Goal: Task Accomplishment & Management: Use online tool/utility

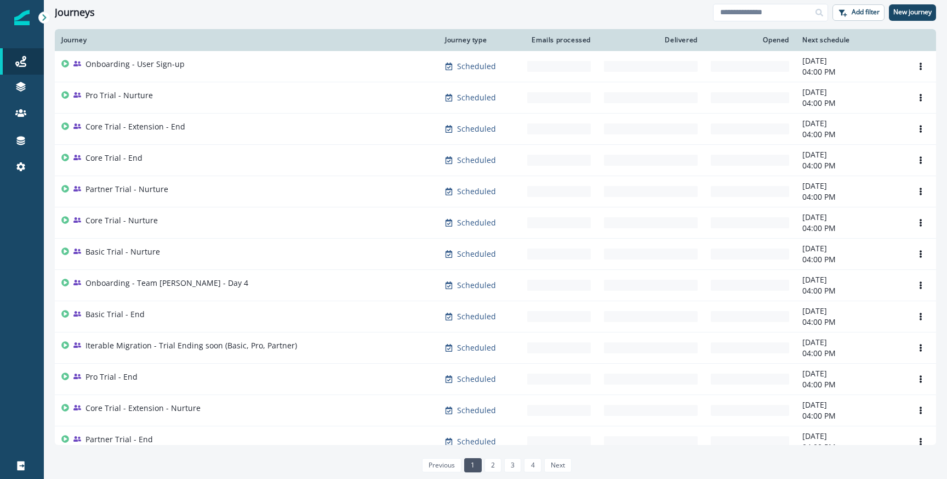
click at [681, 40] on div "Delivered" at bounding box center [651, 40] width 94 height 9
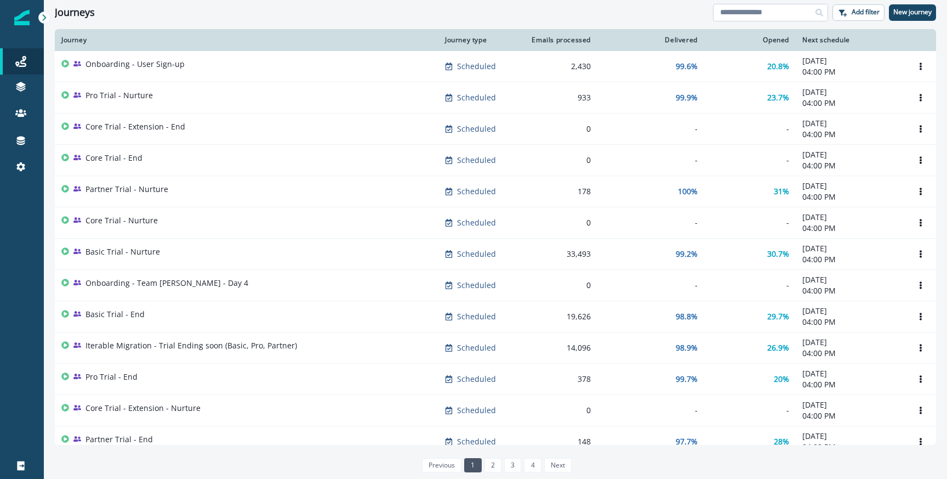
click at [745, 9] on input at bounding box center [770, 13] width 115 height 18
type input "********"
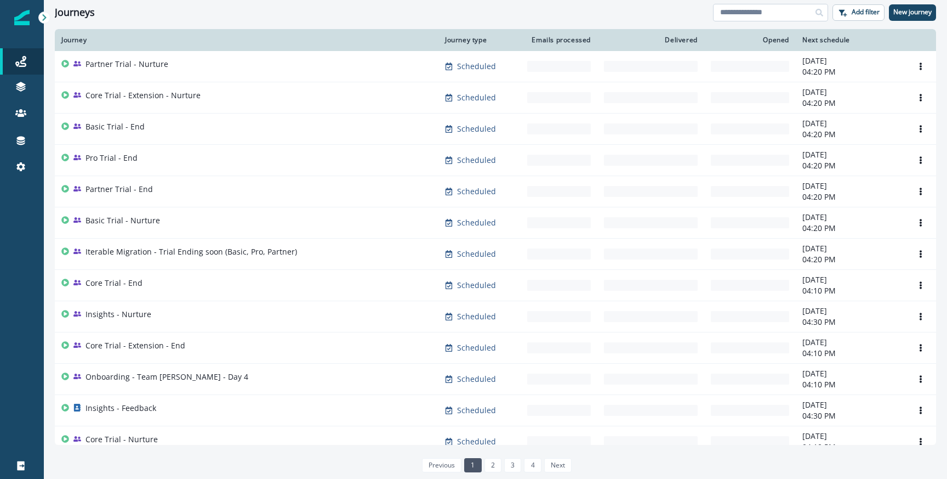
click at [749, 7] on input at bounding box center [770, 13] width 115 height 18
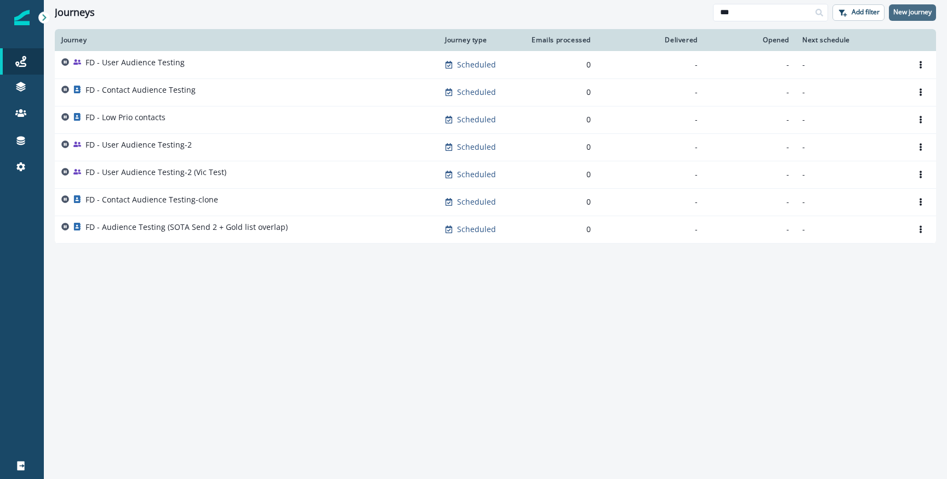
type input "**"
click at [914, 7] on button "New journey" at bounding box center [912, 12] width 47 height 16
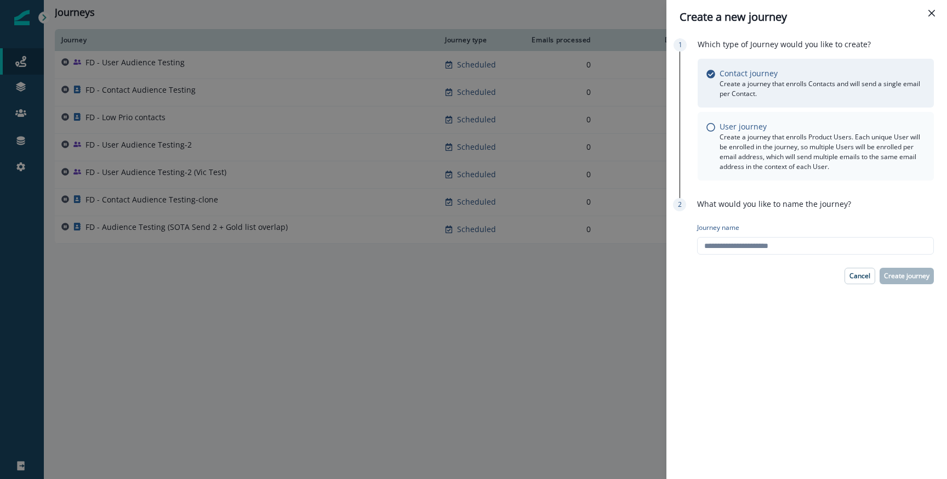
click at [771, 141] on p "Create a journey that enrolls Product Users. Each unique User will be enrolled …" at bounding box center [823, 151] width 206 height 39
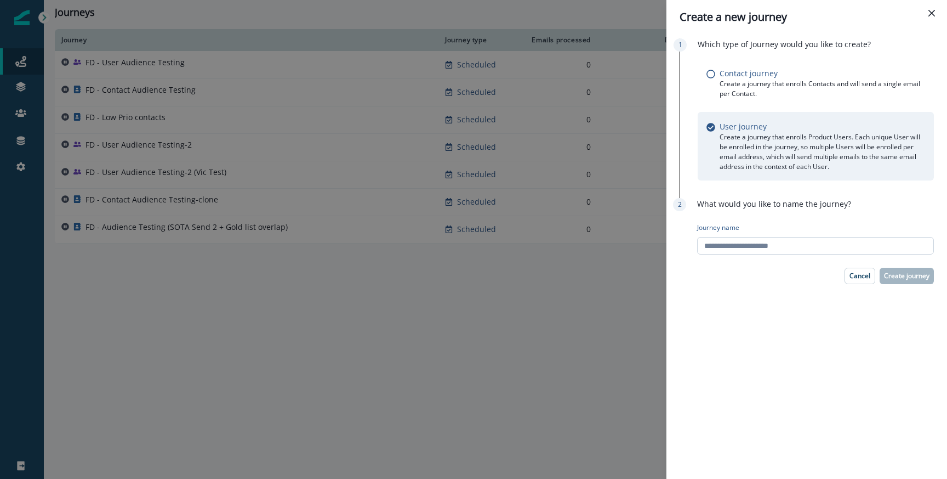
click at [732, 243] on input "Journey name" at bounding box center [815, 246] width 237 height 18
click at [759, 255] on div "Journey name" at bounding box center [815, 238] width 237 height 41
click at [759, 250] on input "Journey name" at bounding box center [815, 246] width 237 height 18
type input "**********"
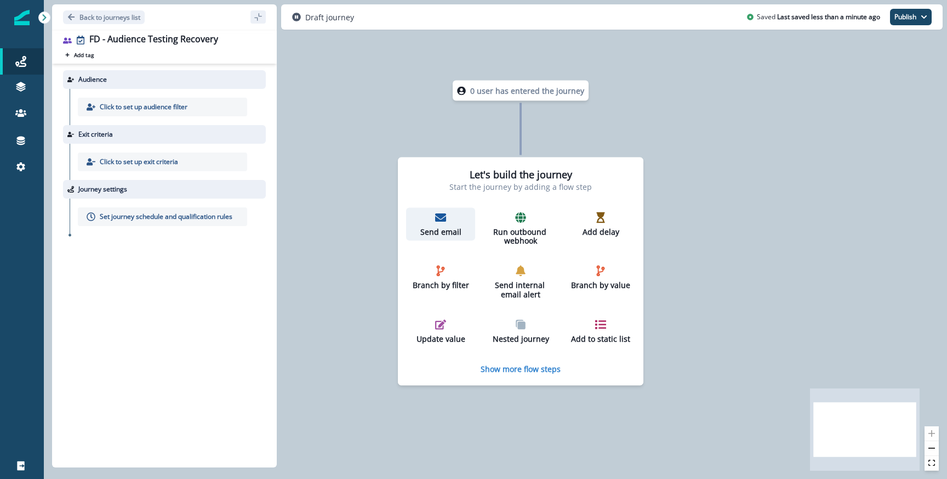
click at [444, 221] on icon "button" at bounding box center [440, 217] width 11 height 11
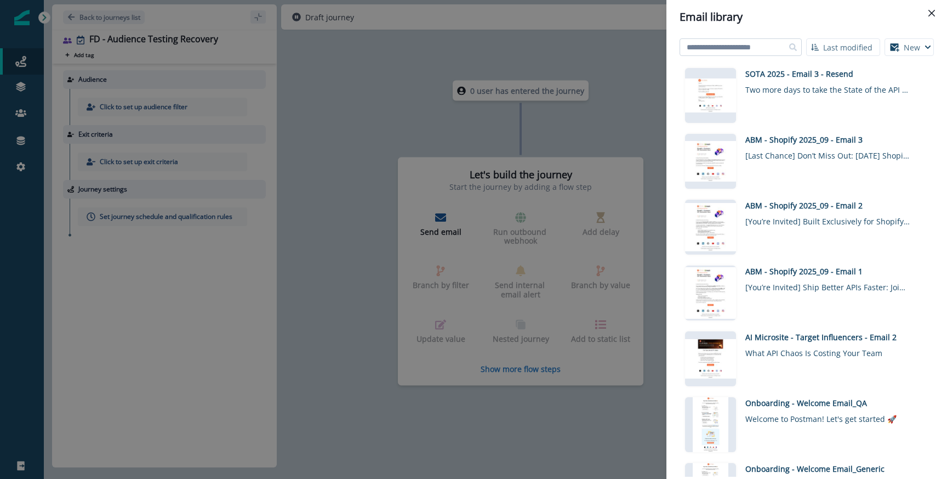
click at [760, 45] on input at bounding box center [741, 47] width 122 height 18
type input "****"
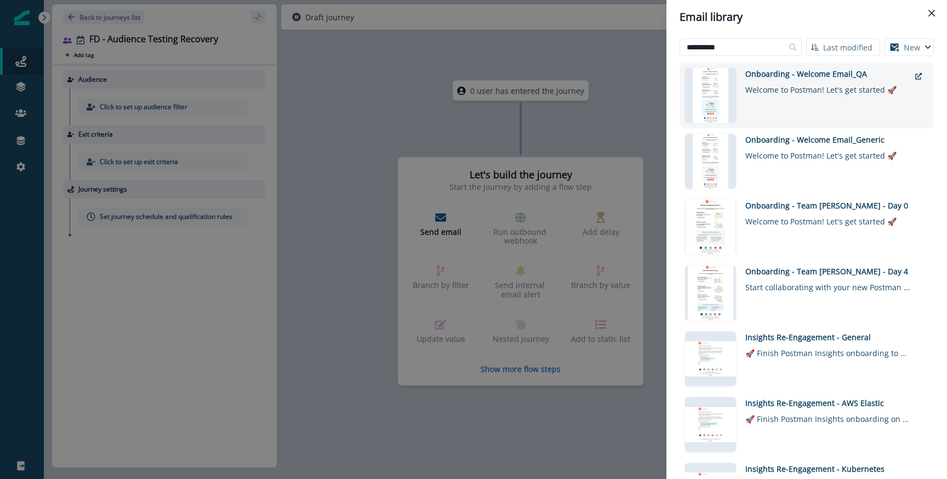
type input "**********"
click at [790, 83] on div "Welcome to Postman! Let's get started 🚀" at bounding box center [827, 87] width 164 height 16
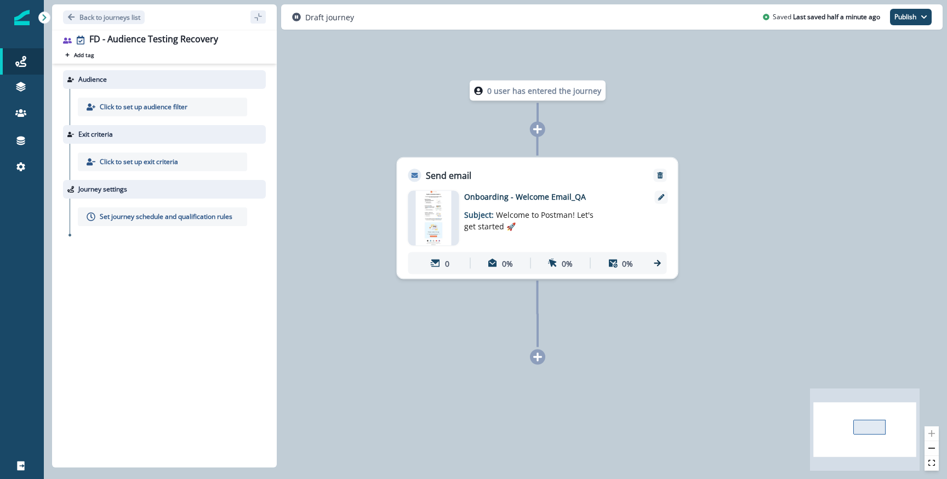
click at [530, 133] on div at bounding box center [537, 129] width 15 height 15
click at [536, 133] on icon at bounding box center [538, 129] width 10 height 10
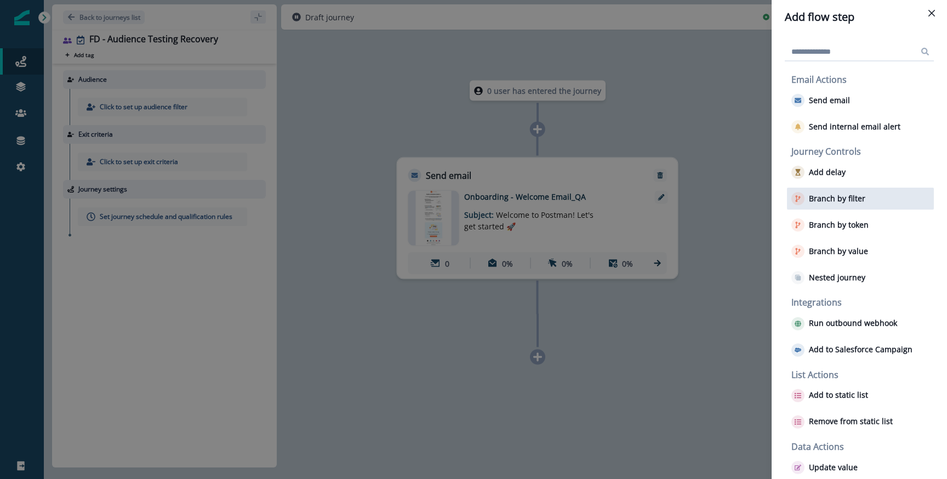
click at [841, 201] on p "Branch by filter" at bounding box center [837, 198] width 56 height 9
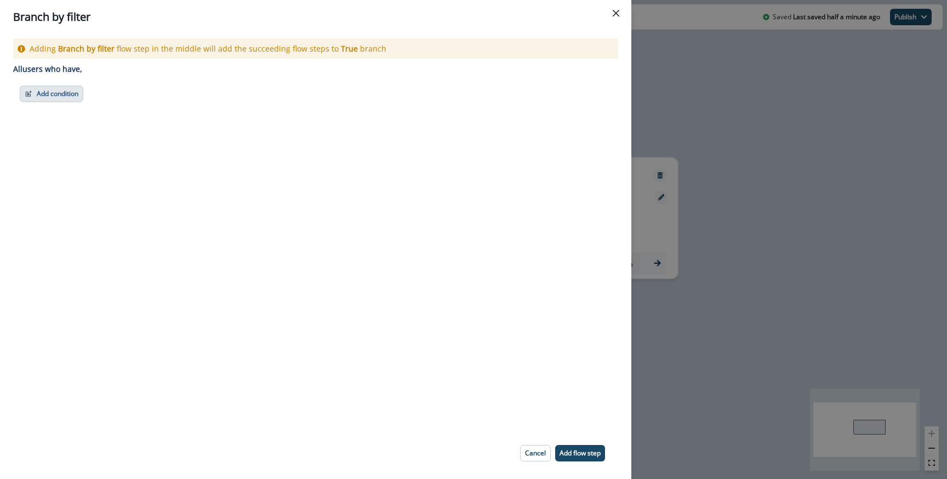
click at [54, 93] on button "Add condition" at bounding box center [52, 94] width 64 height 16
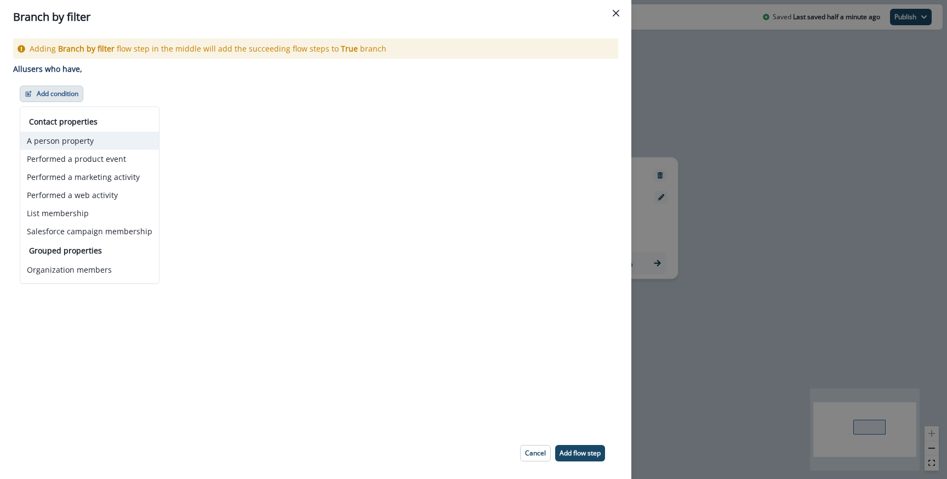
click at [64, 144] on button "A person property" at bounding box center [89, 141] width 139 height 18
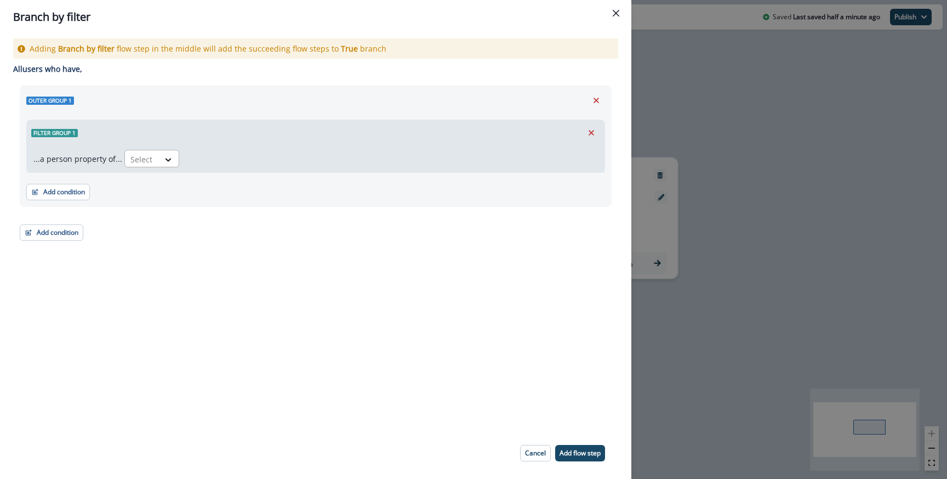
click at [153, 156] on div "Select" at bounding box center [142, 159] width 34 height 18
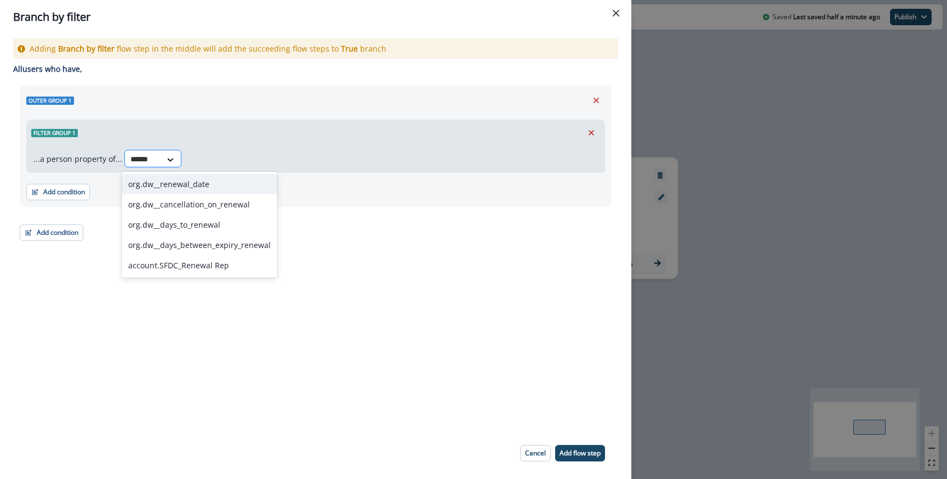
type input "*******"
click at [178, 185] on div "org.dw__renewal_date" at bounding box center [200, 184] width 156 height 20
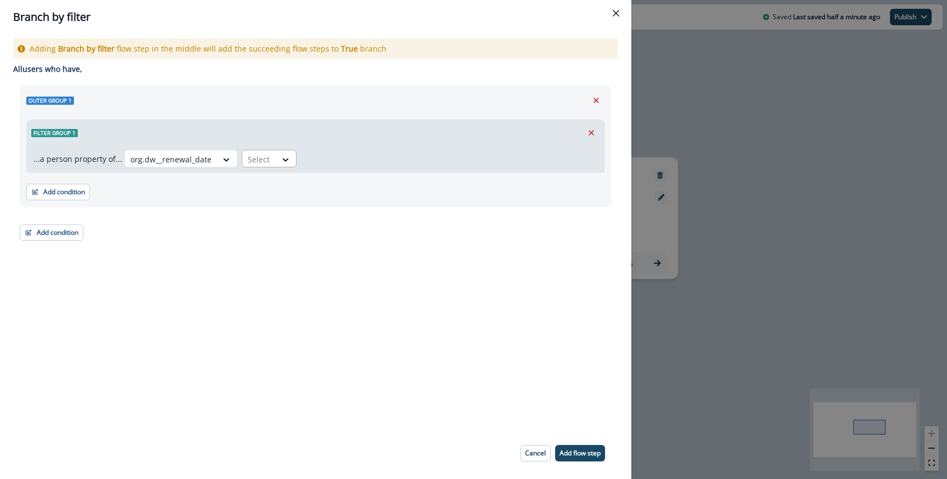
click at [266, 157] on div "Select" at bounding box center [259, 159] width 34 height 18
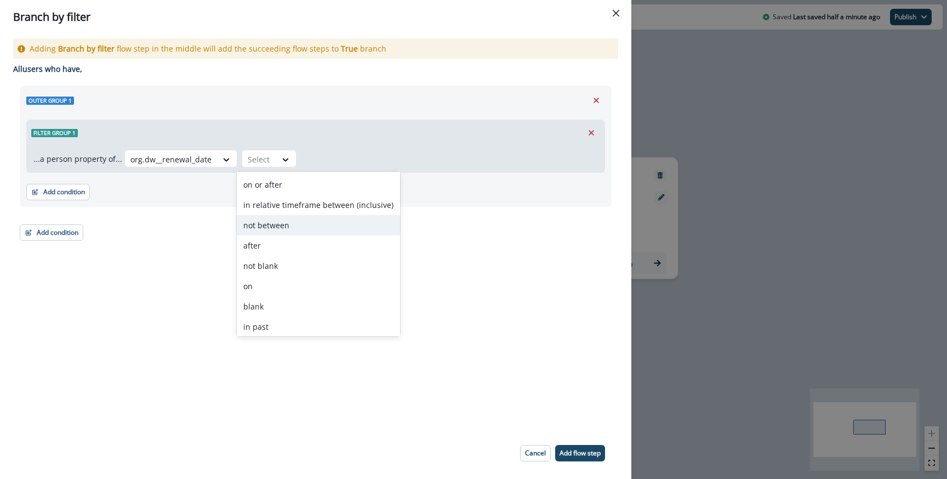
scroll to position [66, 0]
click at [303, 211] on div "in relative timeframe between (inclusive)" at bounding box center [318, 219] width 163 height 20
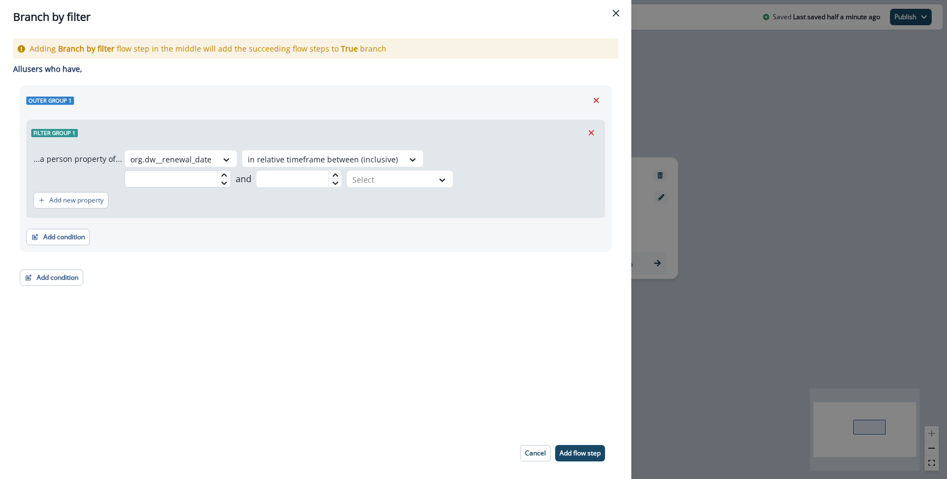
click at [231, 170] on input "text" at bounding box center [177, 179] width 107 height 18
click at [719, 218] on div "Branch by filter Adding Branch by filter flow step in the middle will add the s…" at bounding box center [473, 239] width 947 height 479
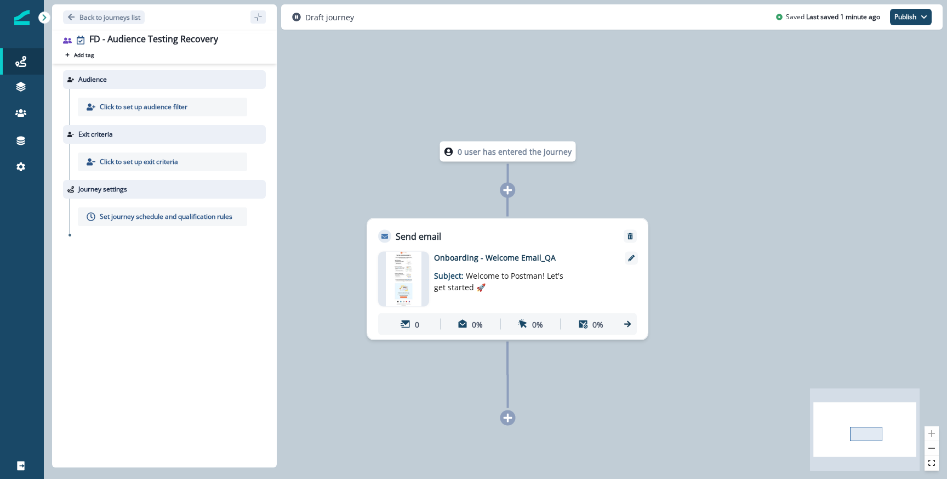
click at [508, 184] on div at bounding box center [507, 190] width 15 height 15
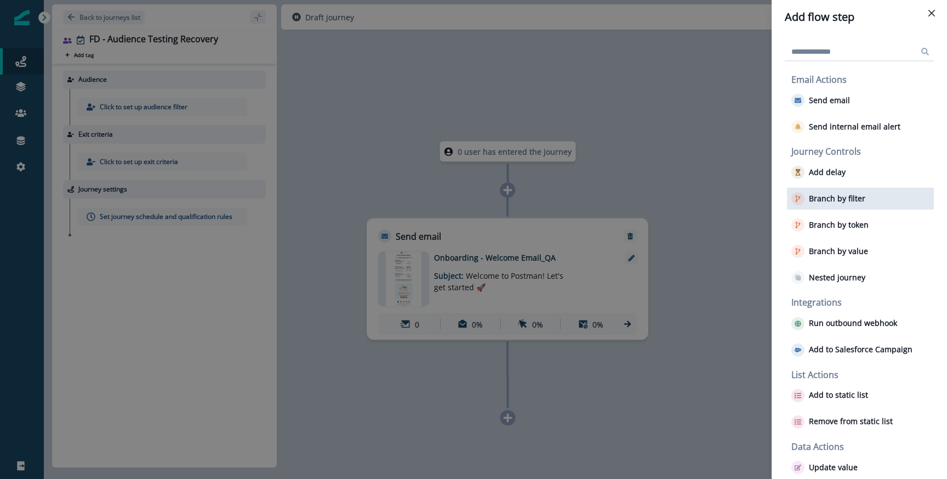
click at [813, 190] on div "Branch by filter" at bounding box center [860, 198] width 147 height 22
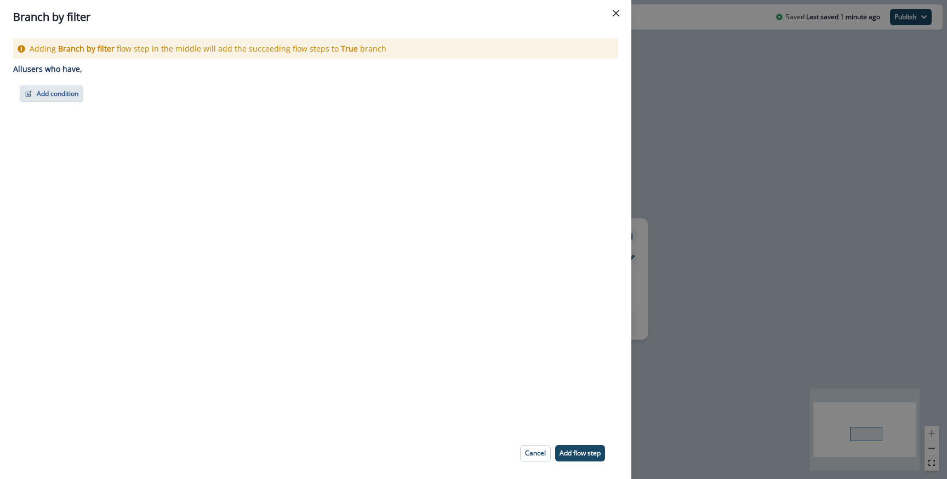
click at [76, 93] on button "Add condition" at bounding box center [52, 94] width 64 height 16
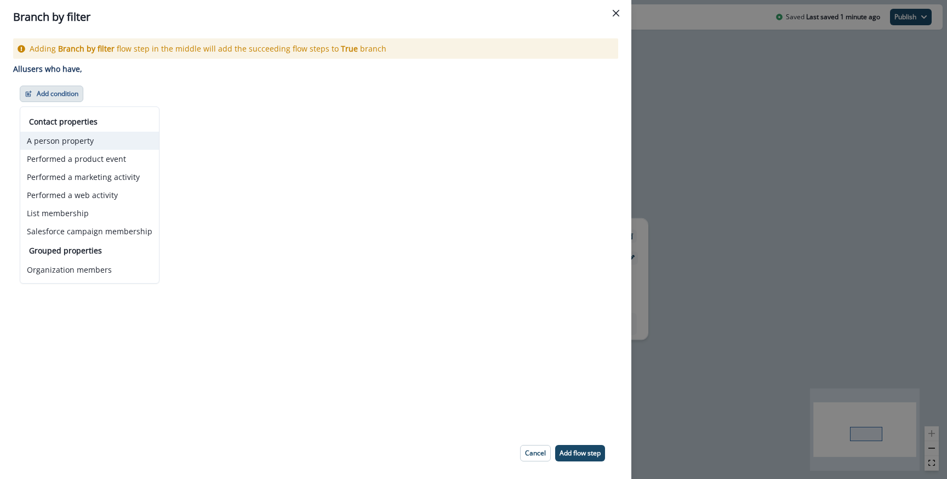
click at [73, 144] on button "A person property" at bounding box center [89, 141] width 139 height 18
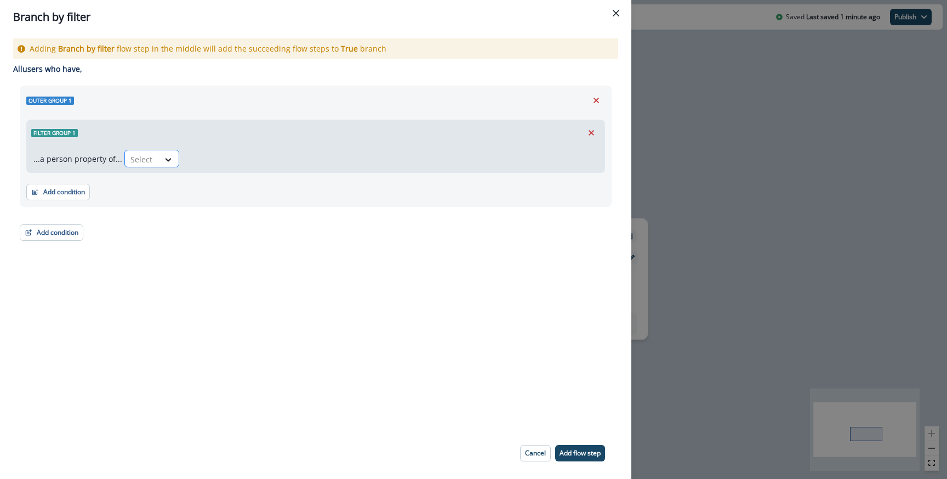
click at [154, 156] on div "Select" at bounding box center [142, 159] width 34 height 18
click at [139, 161] on div at bounding box center [141, 159] width 23 height 14
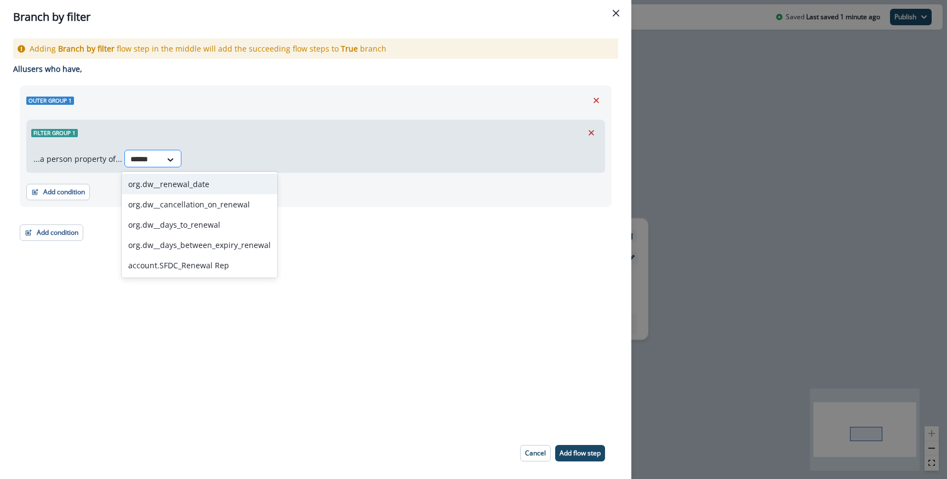
type input "*******"
click at [160, 178] on div "org.dw__renewal_date" at bounding box center [200, 184] width 156 height 20
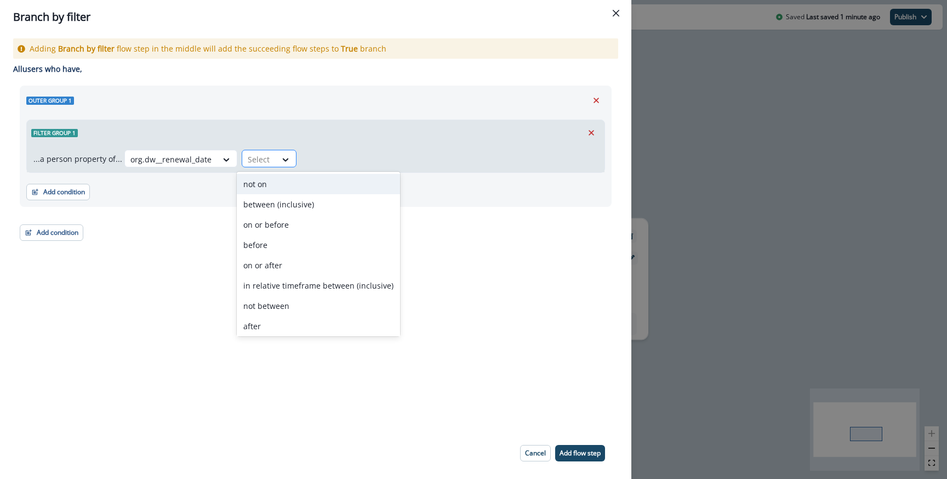
click at [268, 164] on div "Select" at bounding box center [259, 159] width 34 height 18
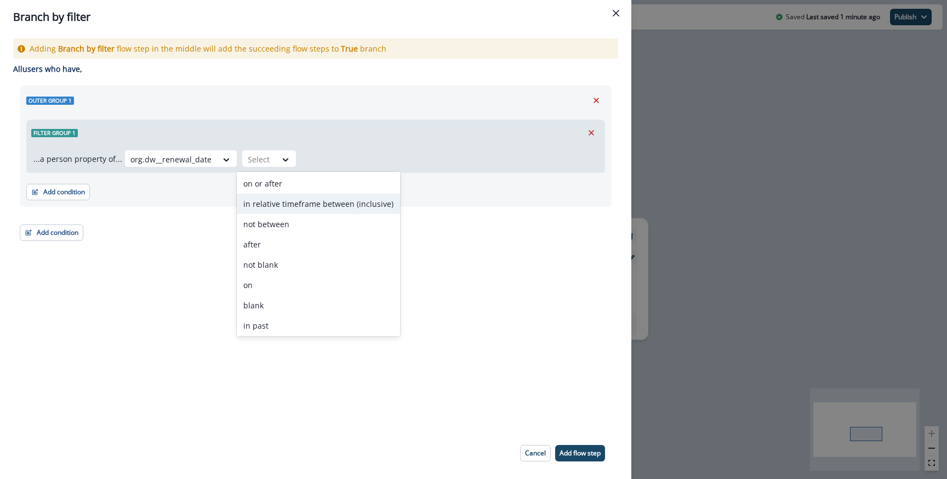
scroll to position [83, 0]
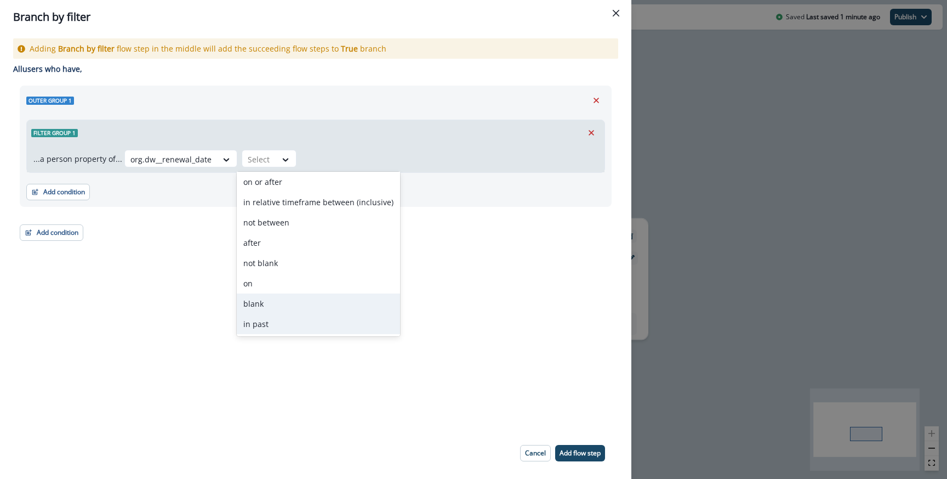
click at [267, 318] on div "in past" at bounding box center [318, 324] width 163 height 20
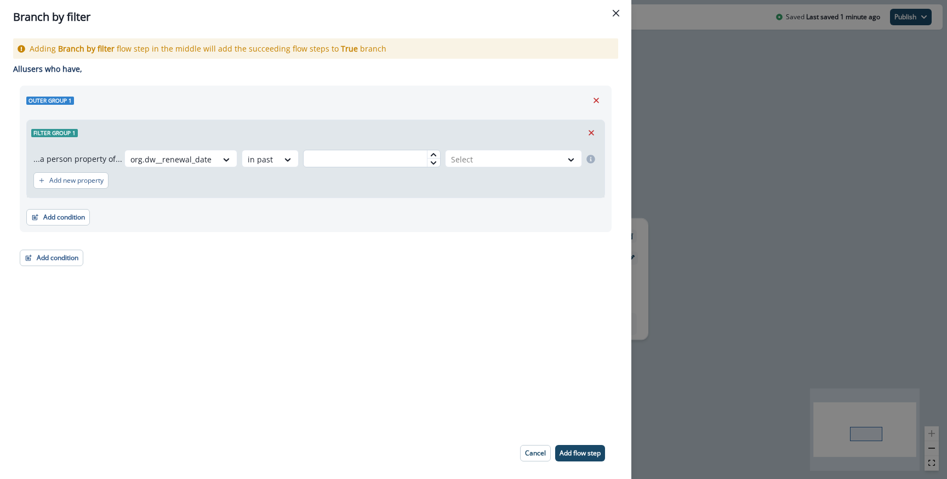
click at [353, 158] on input "text" at bounding box center [372, 159] width 138 height 18
type input "*"
click at [497, 166] on div "Select" at bounding box center [504, 159] width 117 height 18
click at [484, 187] on div "day(s)" at bounding box center [512, 184] width 140 height 20
click at [566, 447] on button "Add flow step" at bounding box center [580, 453] width 50 height 16
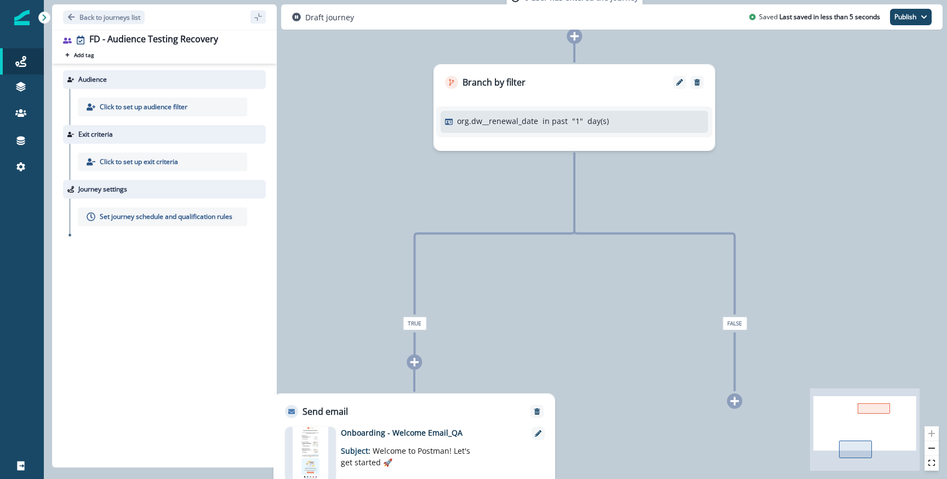
click at [416, 357] on icon at bounding box center [414, 362] width 10 height 10
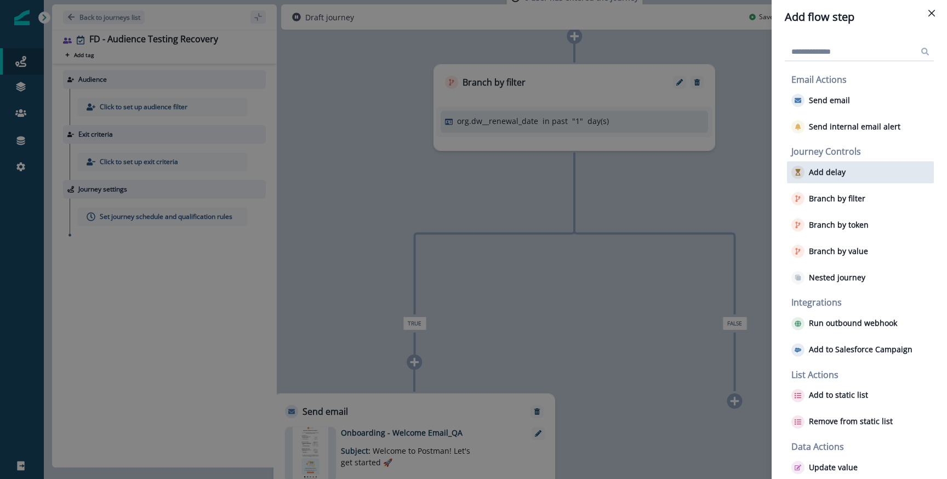
click at [809, 172] on p "Add delay" at bounding box center [827, 172] width 37 height 9
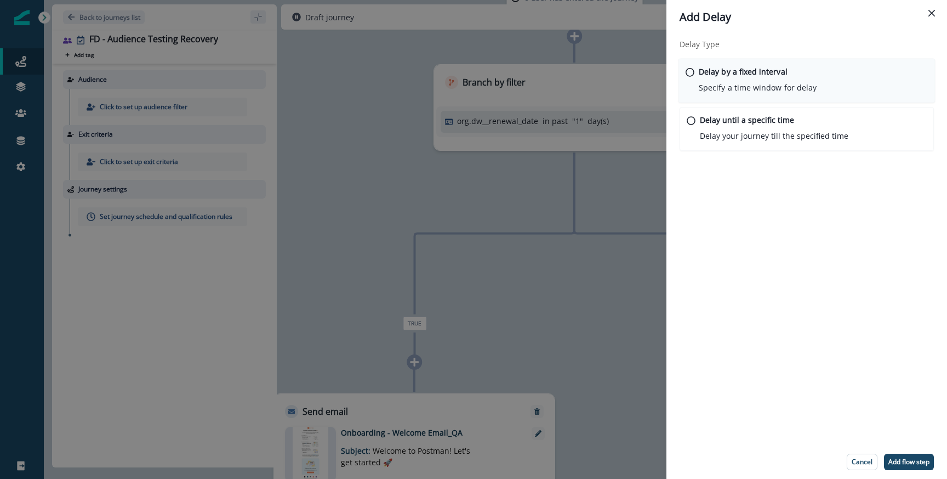
click at [728, 80] on div "Delay by a fixed interval Specify a time window for delay" at bounding box center [758, 80] width 118 height 28
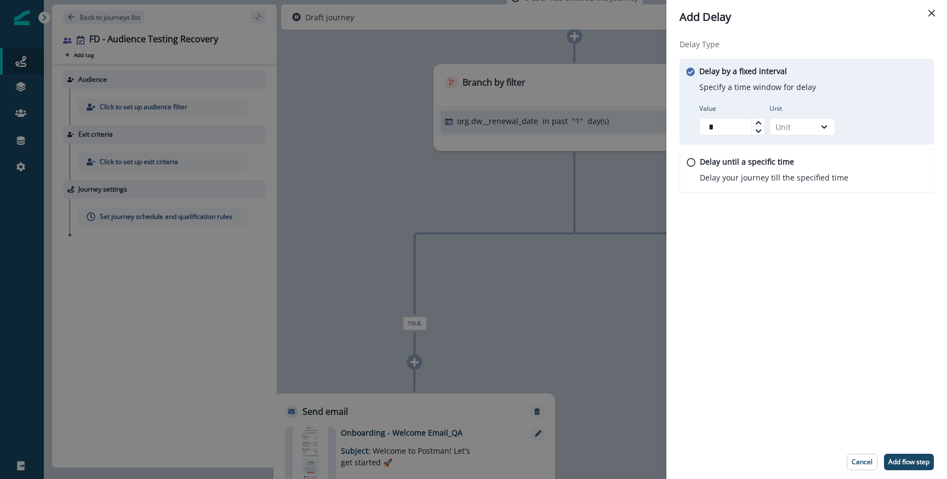
click at [753, 131] on div at bounding box center [757, 130] width 13 height 9
type input "*"
click at [808, 127] on div "Unit" at bounding box center [793, 127] width 34 height 12
click at [788, 197] on div "Day" at bounding box center [803, 193] width 66 height 20
click at [902, 459] on p "Add flow step" at bounding box center [909, 462] width 41 height 8
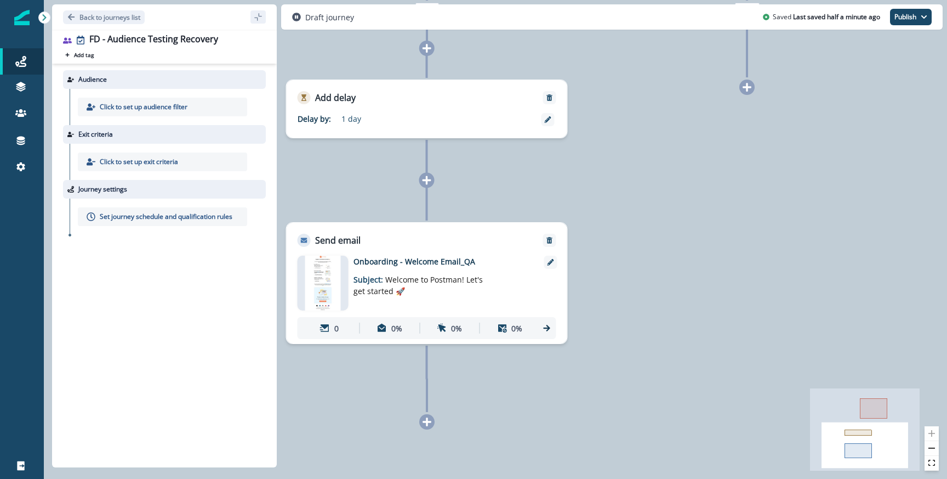
click at [427, 422] on icon at bounding box center [427, 421] width 9 height 9
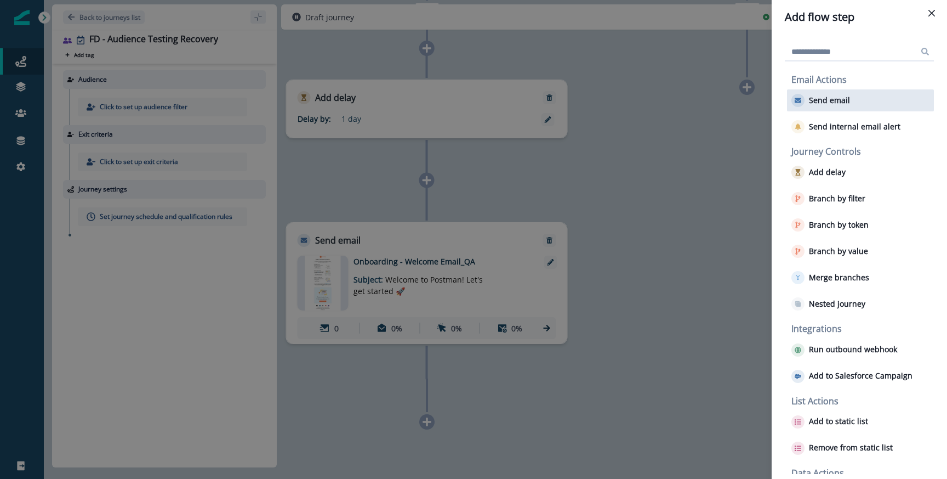
click at [836, 97] on p "Send email" at bounding box center [829, 100] width 41 height 9
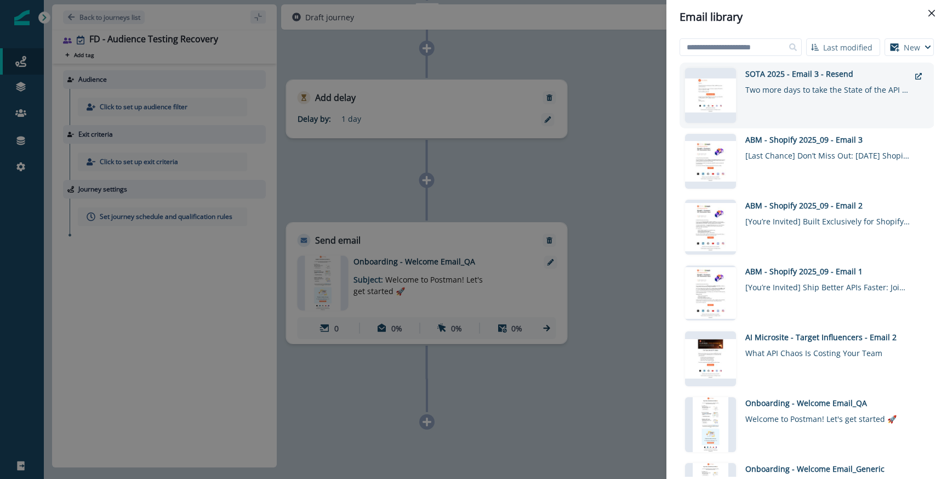
click at [791, 83] on div "Two more days to take the State of the API survey!" at bounding box center [827, 87] width 164 height 16
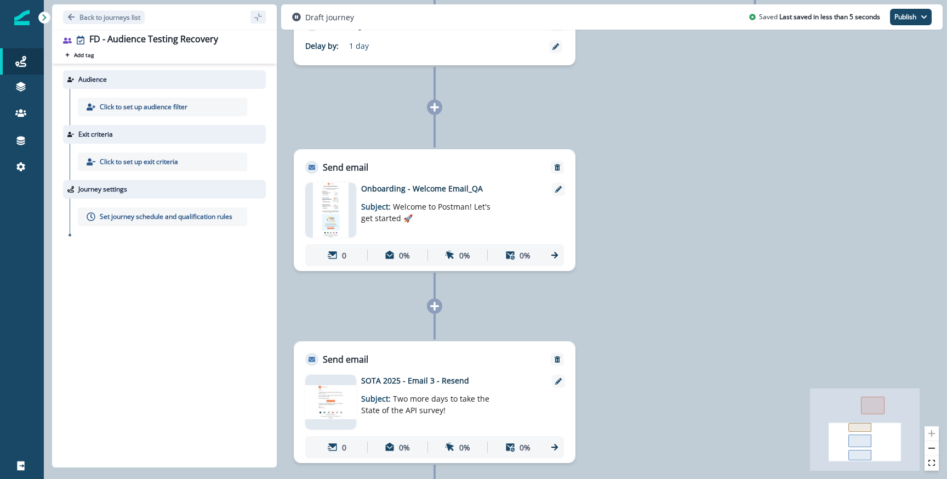
click at [432, 308] on icon at bounding box center [435, 306] width 10 height 10
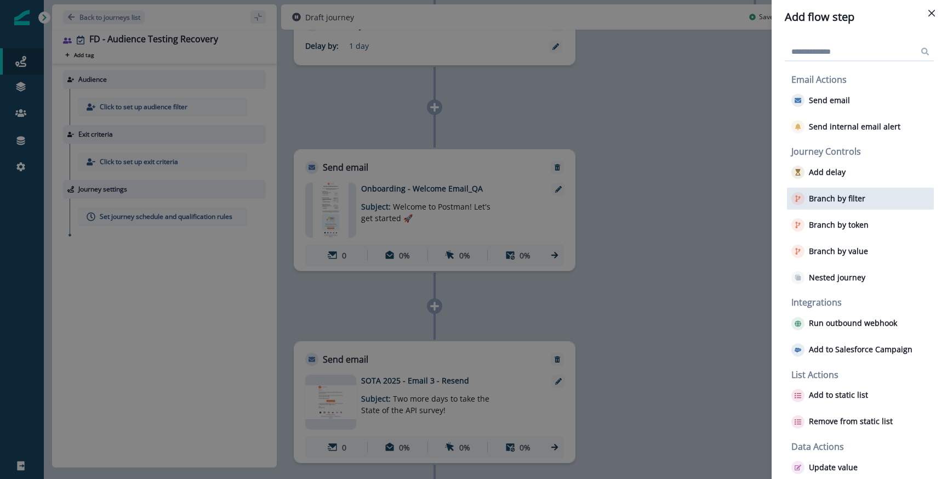
click at [835, 196] on p "Branch by filter" at bounding box center [837, 198] width 56 height 9
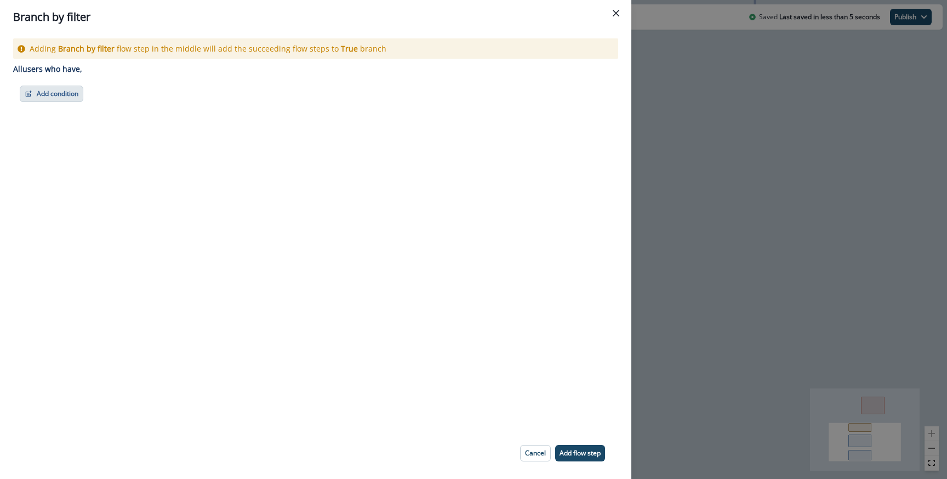
click at [41, 88] on button "Add condition" at bounding box center [52, 94] width 64 height 16
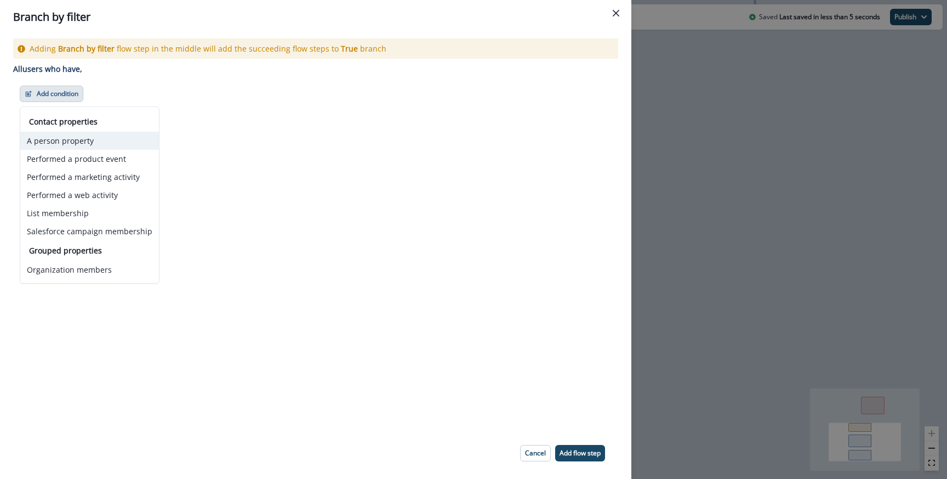
click at [81, 144] on button "A person property" at bounding box center [89, 141] width 139 height 18
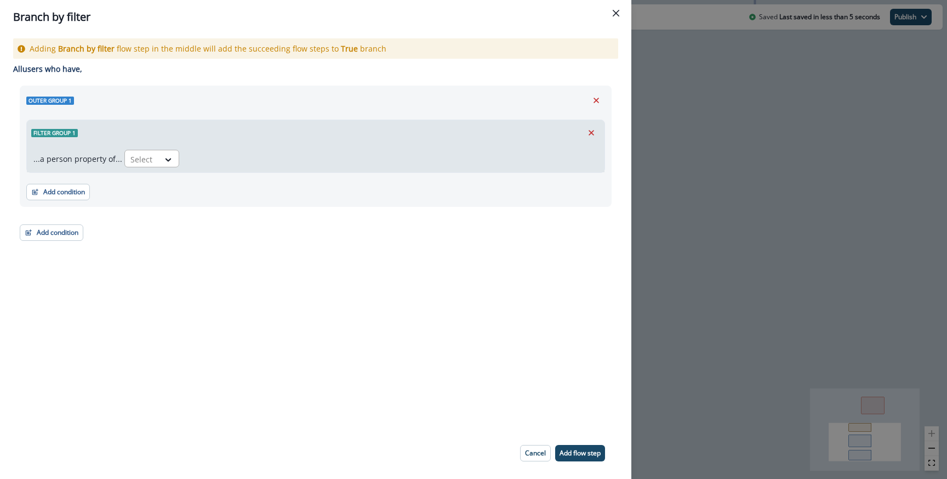
click at [147, 166] on div "Select" at bounding box center [142, 159] width 34 height 18
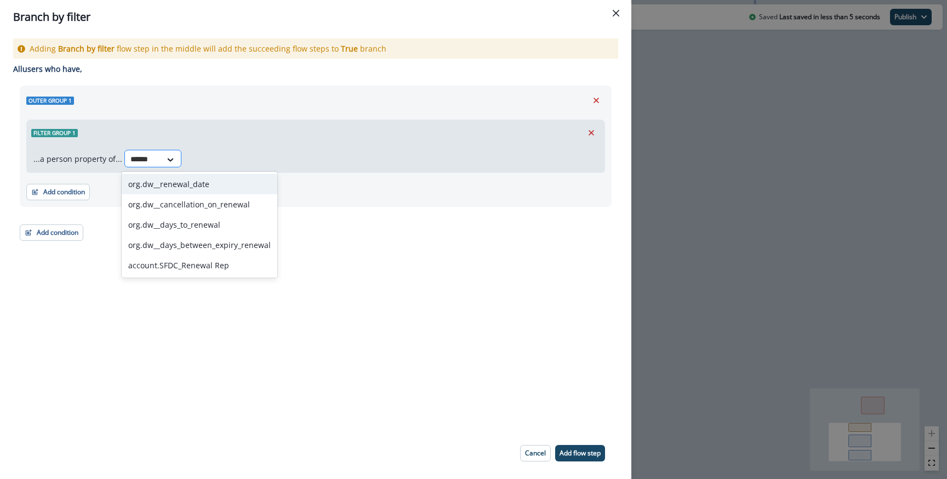
type input "*******"
click at [163, 172] on div "org.dw__renewal_date org.dw__cancellation_on_renewal org.dw__days_to_renewal or…" at bounding box center [200, 225] width 156 height 106
click at [164, 182] on div "org.dw__renewal_date" at bounding box center [200, 184] width 156 height 20
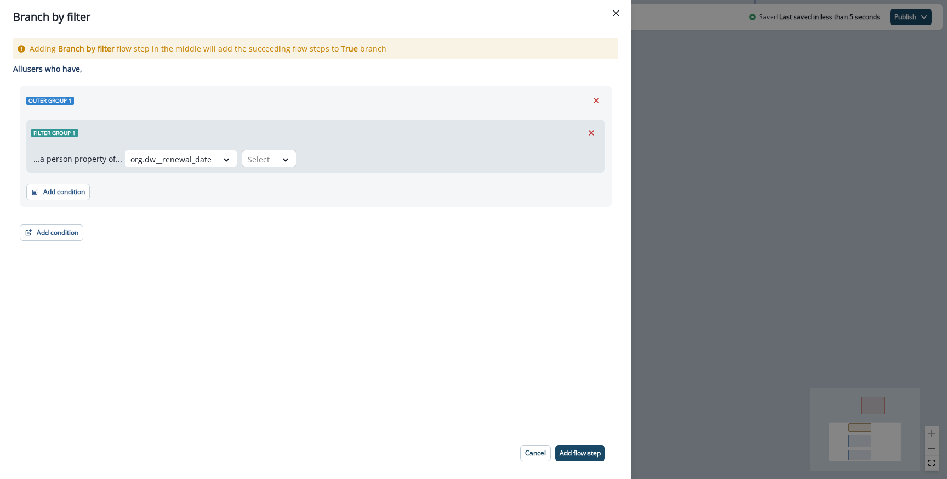
click at [277, 165] on div at bounding box center [286, 159] width 20 height 18
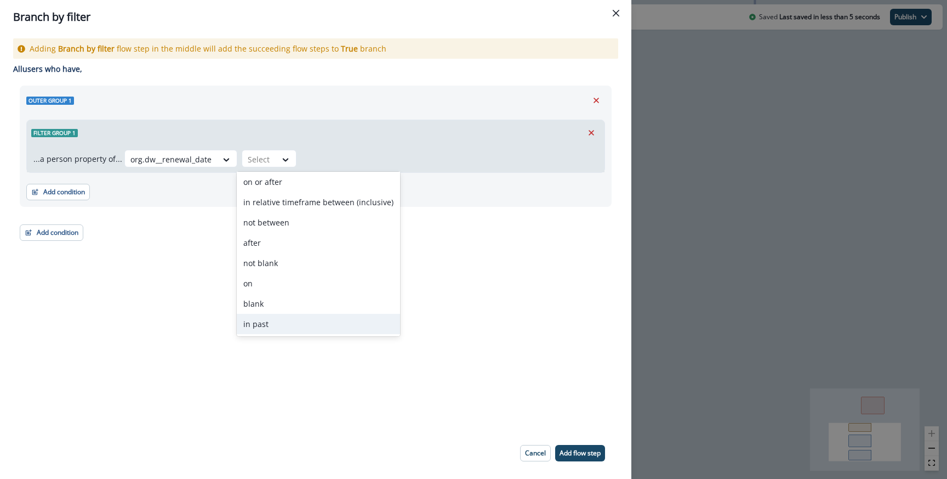
click at [265, 327] on div "in past" at bounding box center [318, 324] width 163 height 20
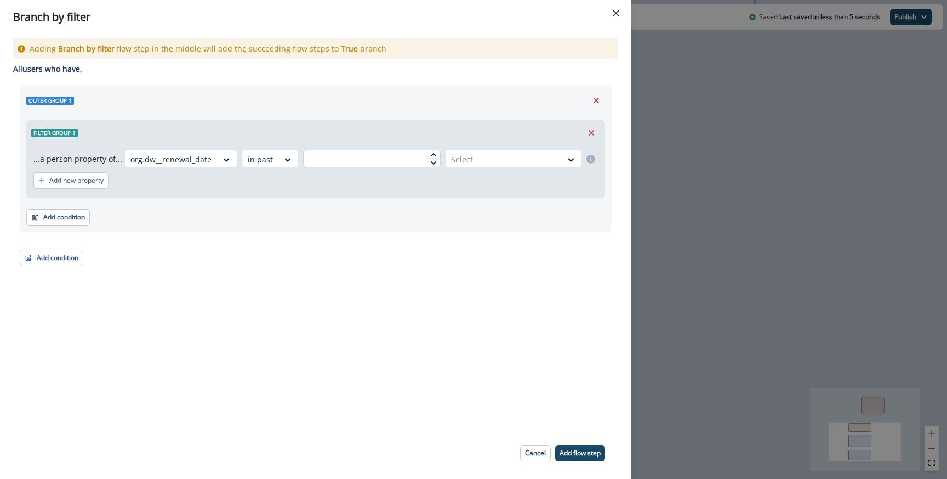
click at [355, 159] on input "text" at bounding box center [372, 159] width 138 height 18
click at [361, 164] on input "text" at bounding box center [372, 159] width 138 height 18
type input "*"
click at [474, 163] on div at bounding box center [504, 159] width 106 height 14
click at [474, 182] on div "day(s)" at bounding box center [512, 184] width 140 height 20
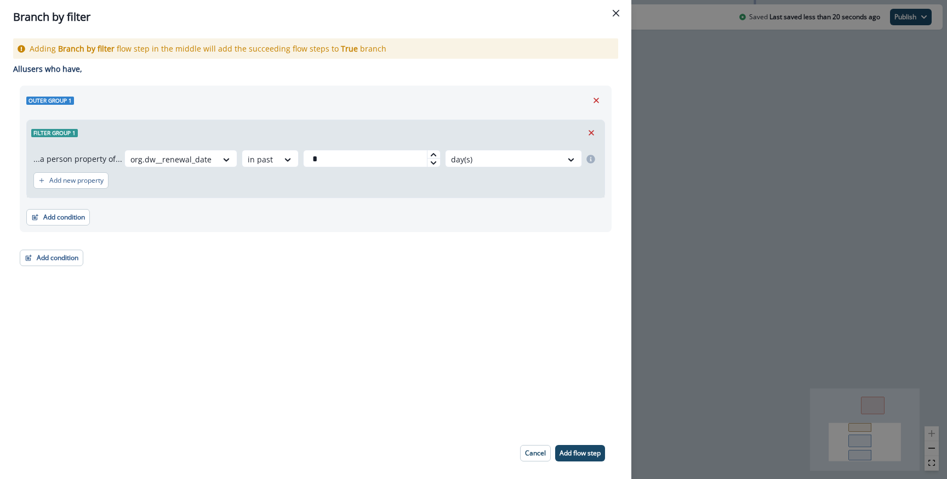
click at [503, 293] on div "Adding Branch by filter flow step in the middle will add the succeeding flow st…" at bounding box center [315, 230] width 631 height 393
click at [574, 449] on p "Add flow step" at bounding box center [580, 453] width 41 height 8
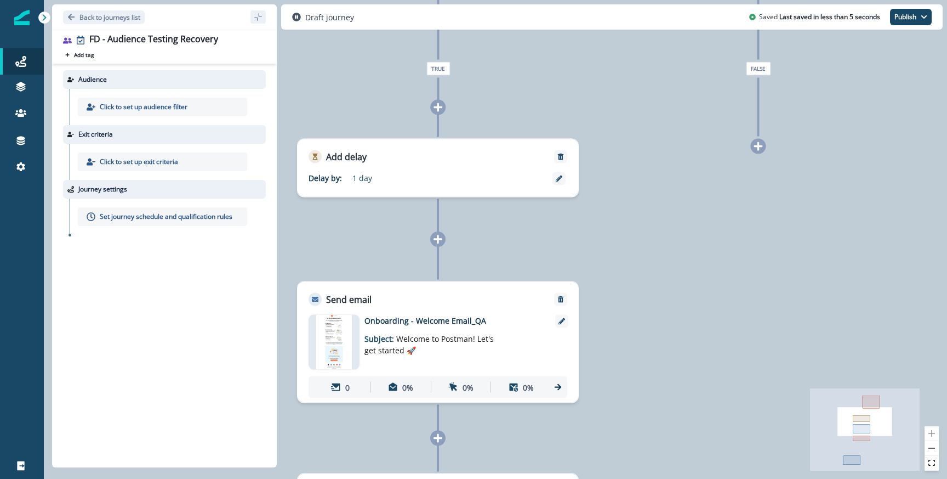
click at [762, 155] on div "0 user has entered the journey Branch by filter org.dw__renewal_date in past " …" at bounding box center [495, 239] width 903 height 479
click at [761, 151] on icon at bounding box center [759, 146] width 10 height 10
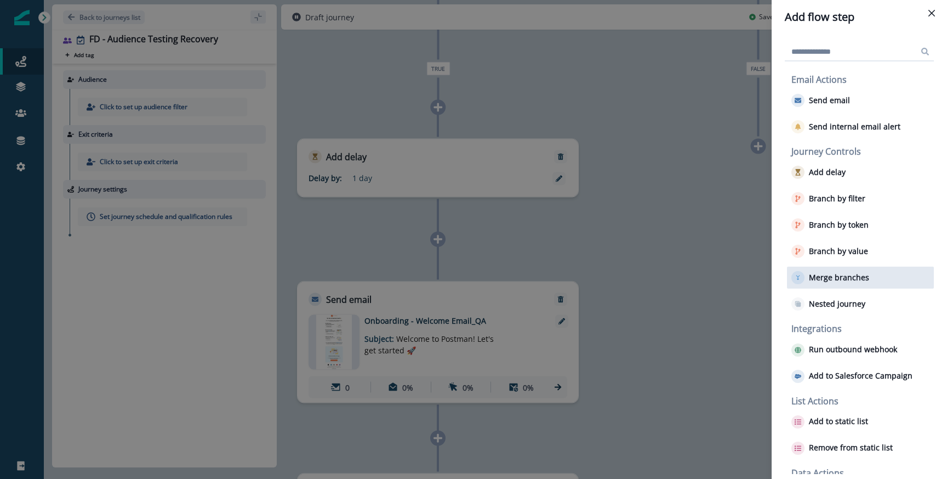
click at [841, 268] on div "Merge branches" at bounding box center [860, 277] width 147 height 22
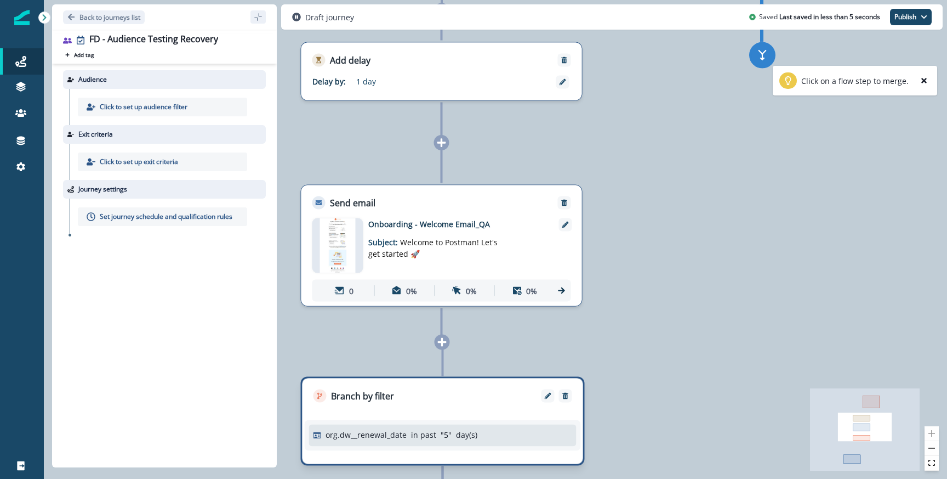
click at [467, 429] on div "Branch by filter org.dw__renewal_date in past " 5 " day(s)" at bounding box center [443, 421] width 284 height 89
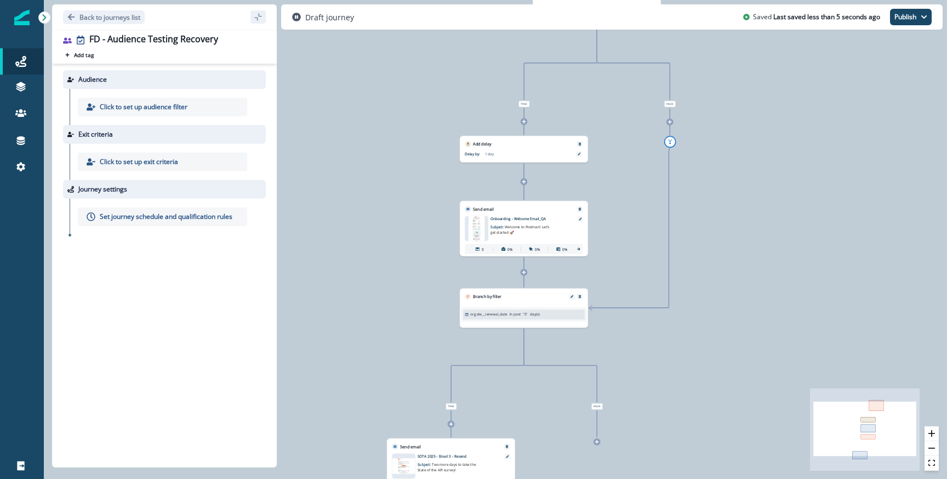
click at [527, 272] on div at bounding box center [524, 272] width 7 height 7
click at [524, 272] on icon at bounding box center [524, 272] width 4 height 4
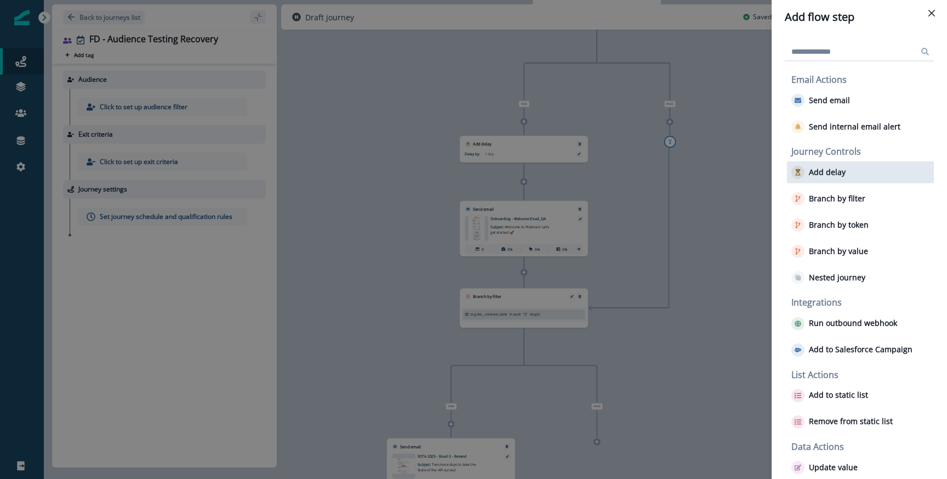
click at [846, 177] on div "Add delay" at bounding box center [860, 172] width 147 height 22
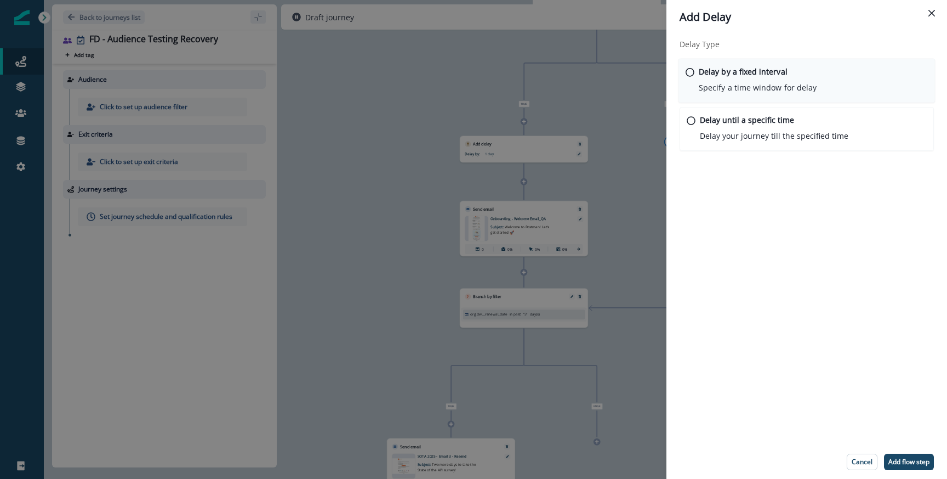
click at [719, 83] on p "Specify a time window for delay" at bounding box center [758, 88] width 118 height 12
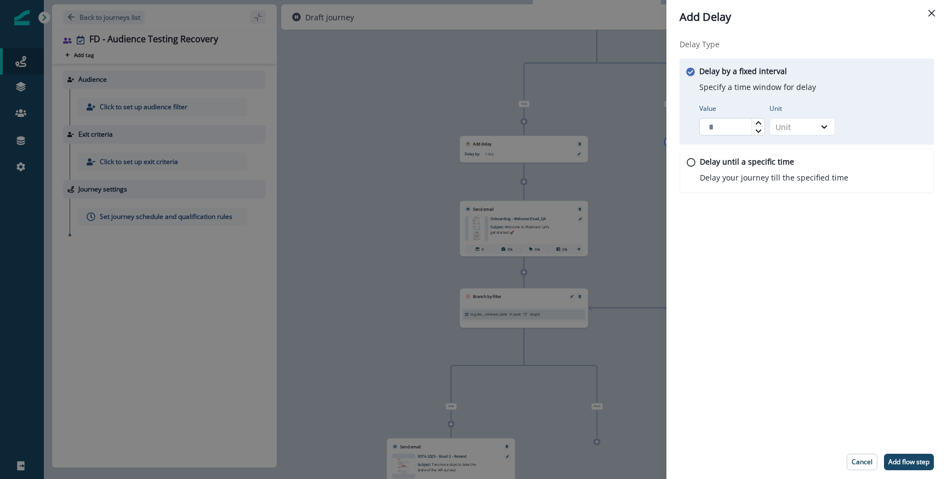
click at [719, 135] on input "Value" at bounding box center [732, 127] width 66 height 18
type input "*"
click at [801, 130] on div "Unit" at bounding box center [793, 127] width 34 height 12
click at [790, 192] on div "Day" at bounding box center [803, 193] width 66 height 20
click at [806, 288] on div "Delay Type Delay by a fixed interval Specify a time window for delay Value * Un…" at bounding box center [807, 239] width 281 height 411
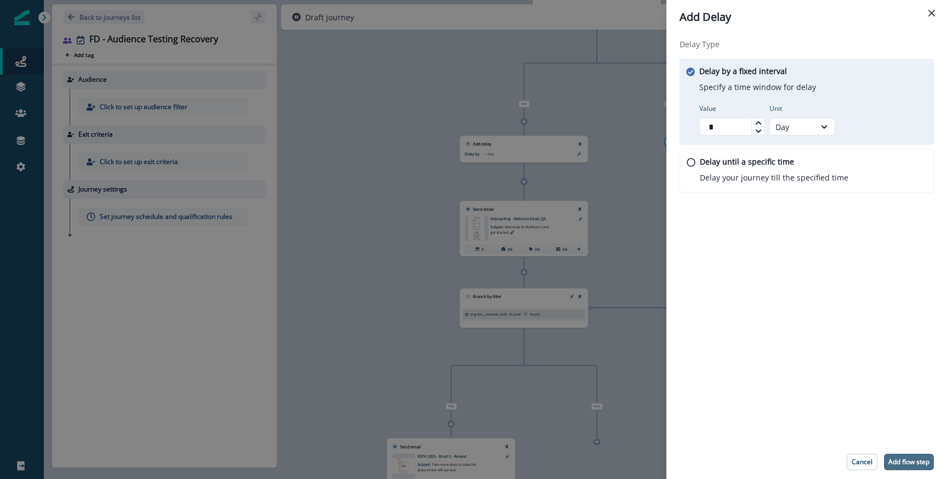
click at [896, 458] on p "Add flow step" at bounding box center [909, 462] width 41 height 8
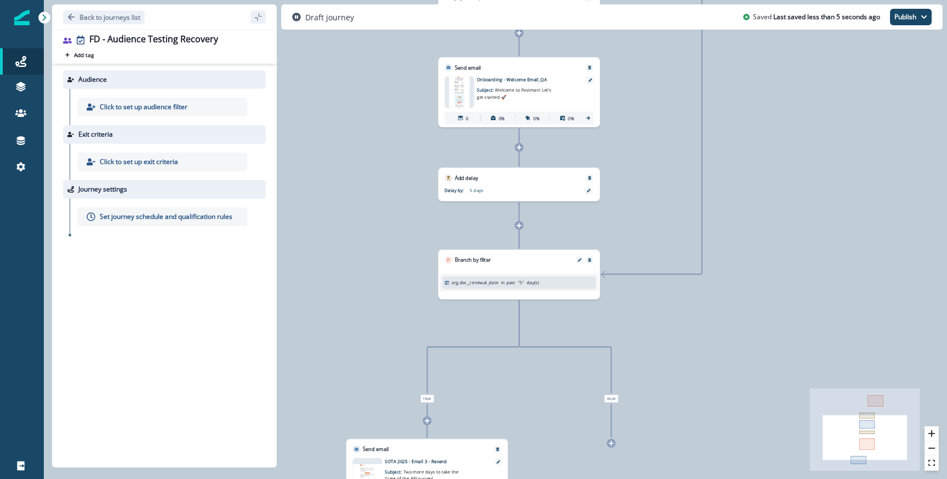
click at [506, 278] on p "in past" at bounding box center [508, 281] width 14 height 7
click at [519, 284] on p "" 5 "" at bounding box center [521, 281] width 6 height 7
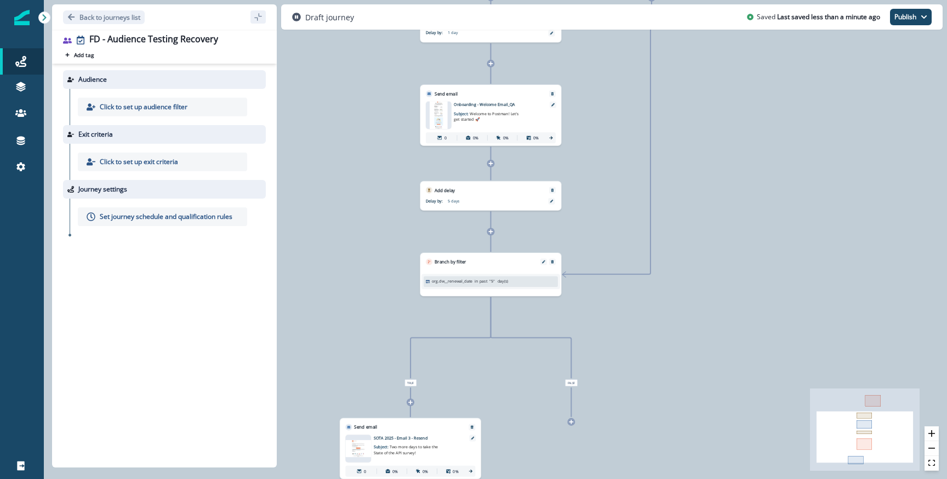
click at [489, 229] on icon at bounding box center [490, 231] width 5 height 5
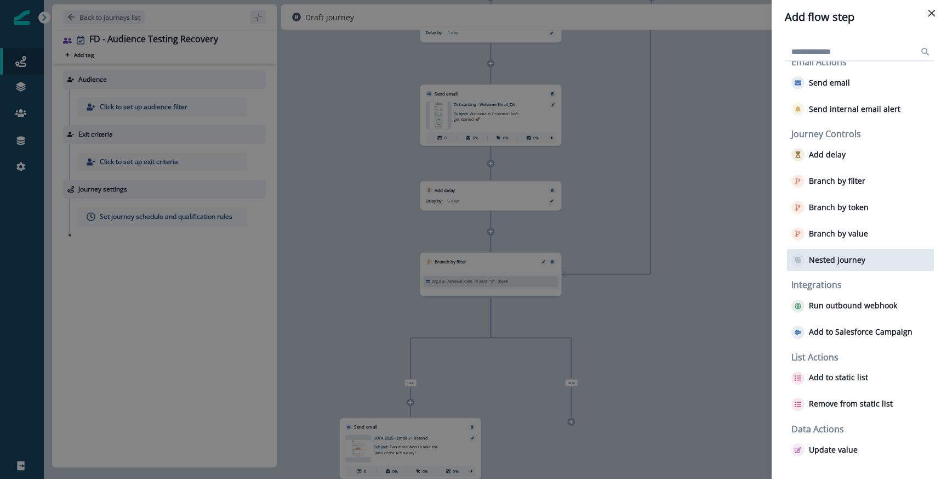
scroll to position [0, 0]
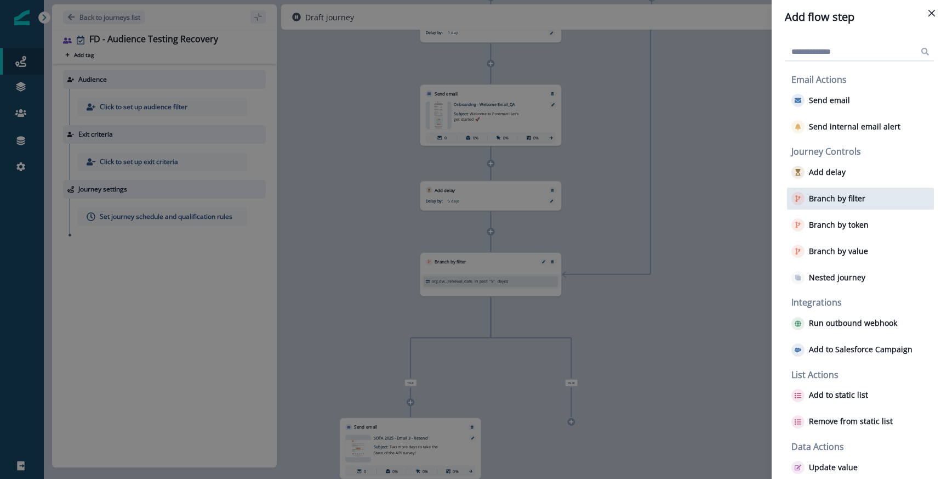
click at [888, 203] on div "Branch by filter" at bounding box center [860, 198] width 147 height 22
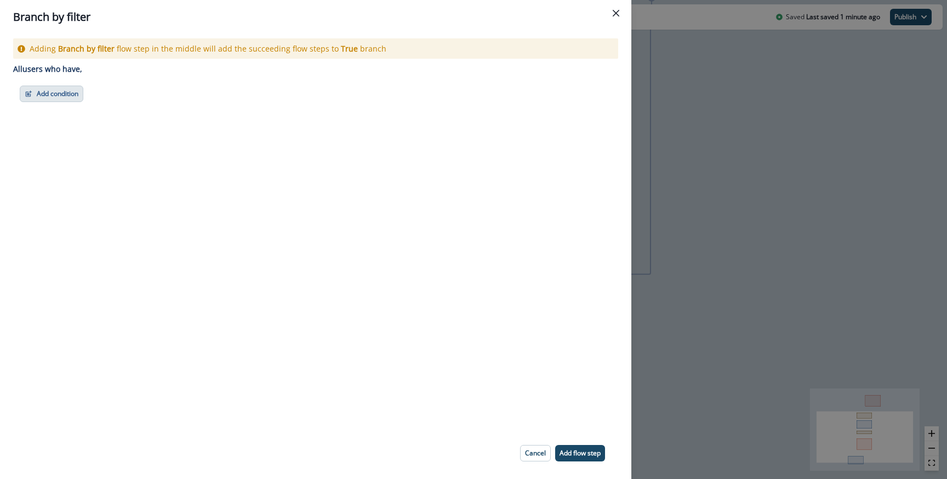
click at [62, 94] on button "Add condition" at bounding box center [52, 94] width 64 height 16
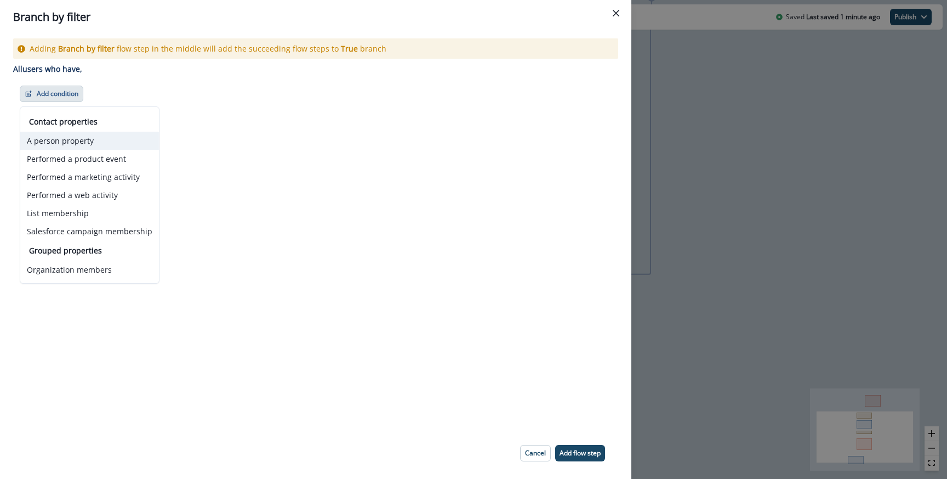
click at [107, 145] on button "A person property" at bounding box center [89, 141] width 139 height 18
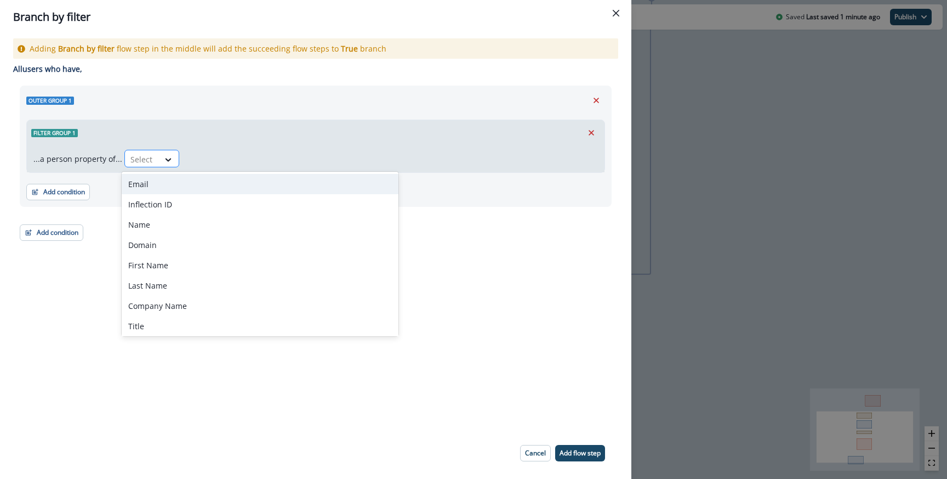
click at [150, 150] on div "Select" at bounding box center [151, 159] width 55 height 18
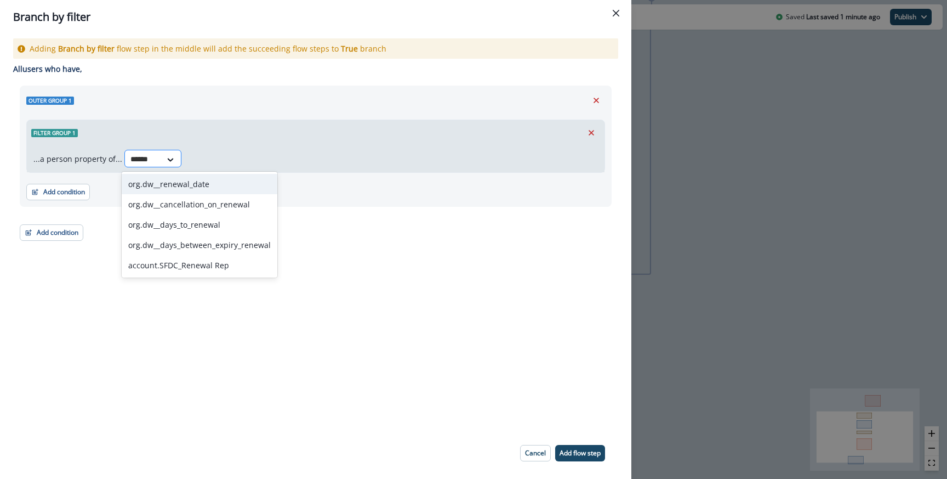
type input "*******"
click at [220, 183] on div "org.dw__renewal_date" at bounding box center [200, 184] width 156 height 20
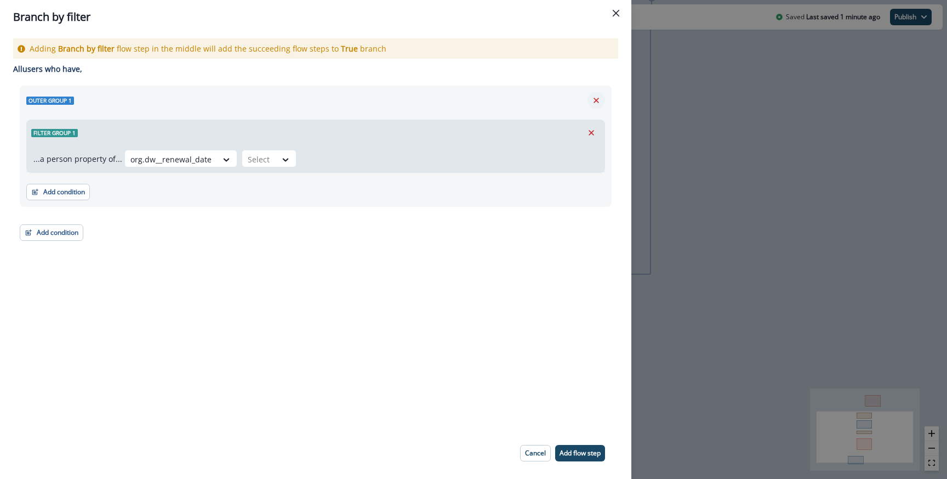
click at [595, 98] on icon "Remove" at bounding box center [596, 100] width 10 height 10
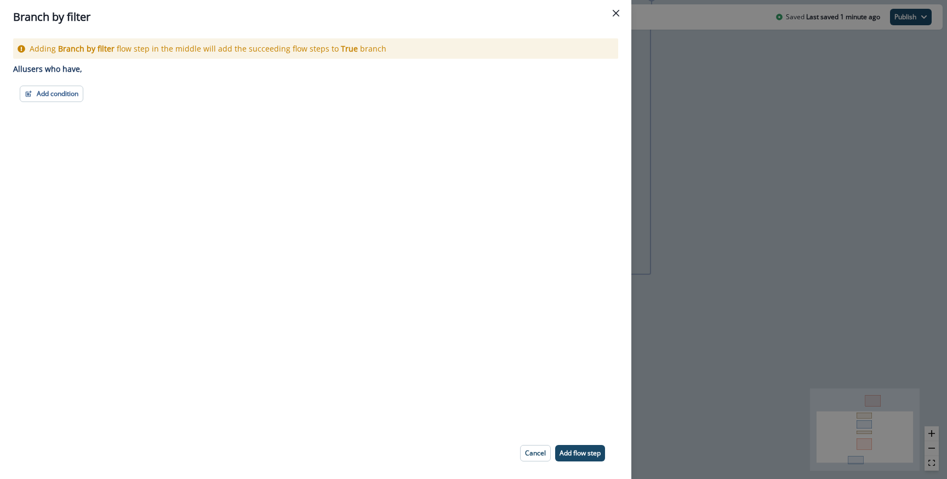
click at [55, 103] on div "Adding Branch by filter flow step in the middle will add the succeeding flow st…" at bounding box center [315, 230] width 631 height 393
click at [55, 88] on button "Add condition" at bounding box center [52, 94] width 64 height 16
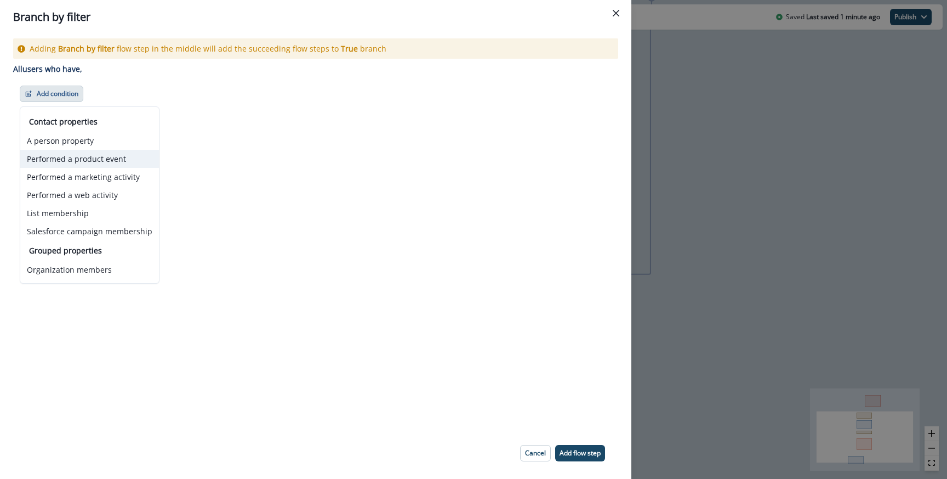
click at [81, 160] on button "Performed a product event" at bounding box center [89, 159] width 139 height 18
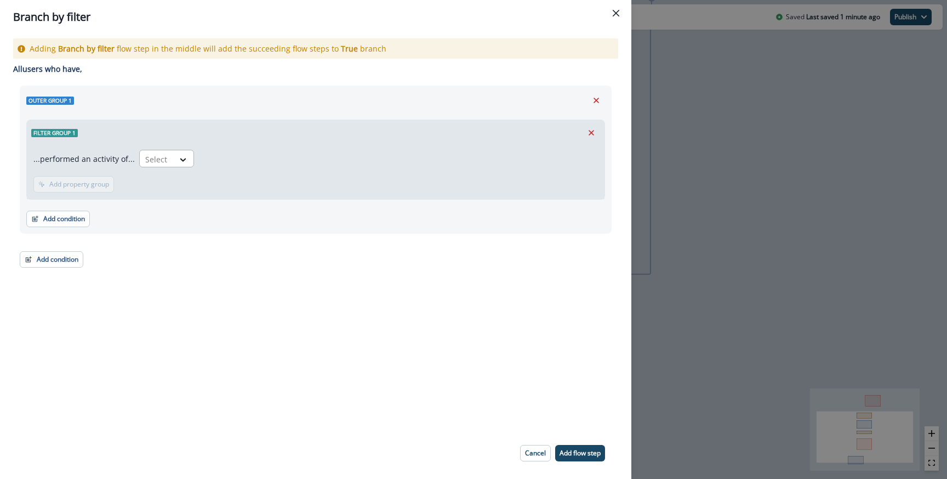
click at [167, 151] on div "Select" at bounding box center [157, 159] width 34 height 18
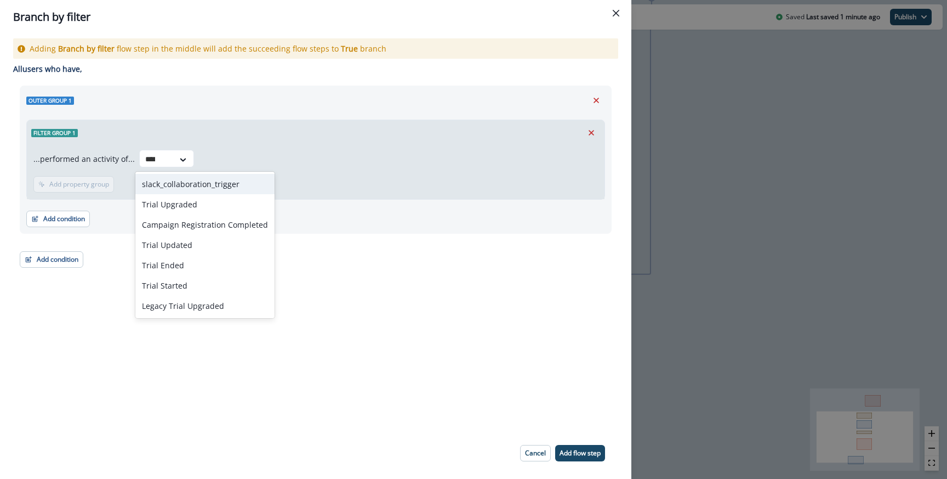
type input "*****"
click at [178, 182] on div "Trial Upgraded" at bounding box center [182, 184] width 95 height 20
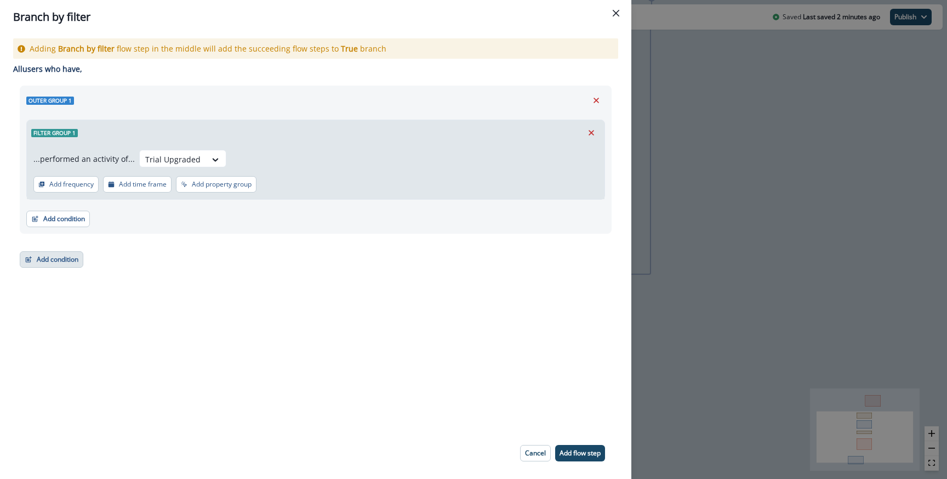
click at [59, 260] on button "Add condition" at bounding box center [52, 259] width 64 height 16
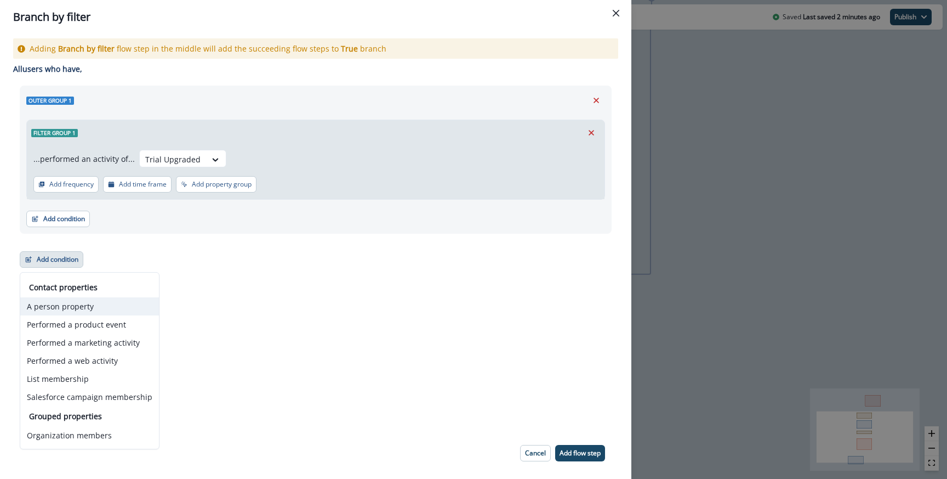
click at [77, 303] on button "A person property" at bounding box center [89, 306] width 139 height 18
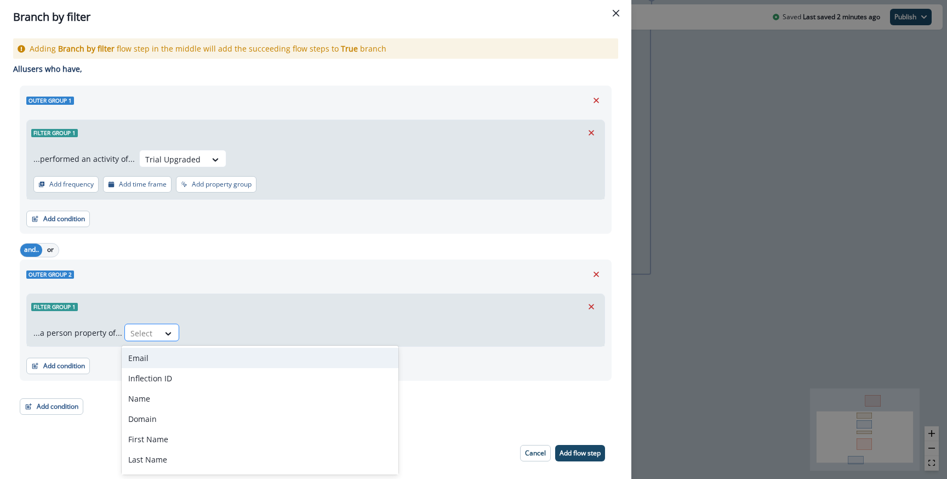
click at [142, 330] on div at bounding box center [141, 333] width 23 height 14
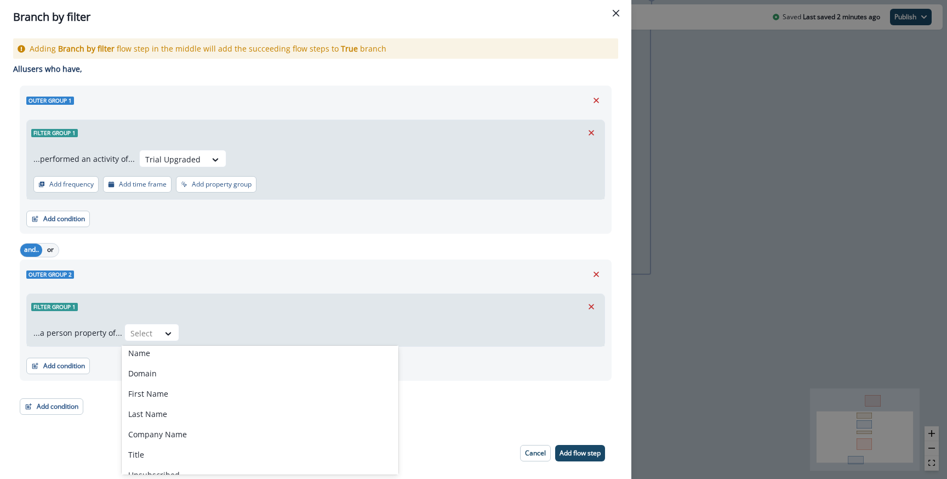
scroll to position [49, 0]
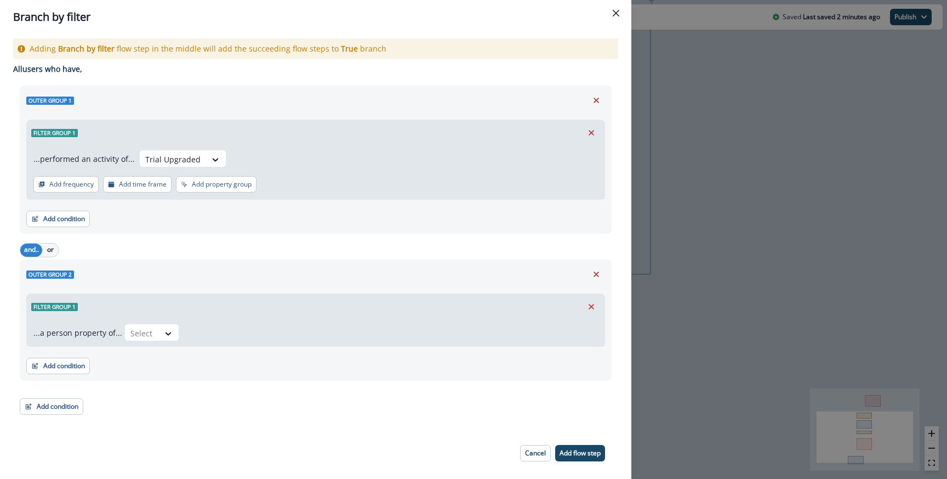
click at [704, 229] on div "Branch by filter Adding Branch by filter flow step in the middle will add the s…" at bounding box center [473, 239] width 947 height 479
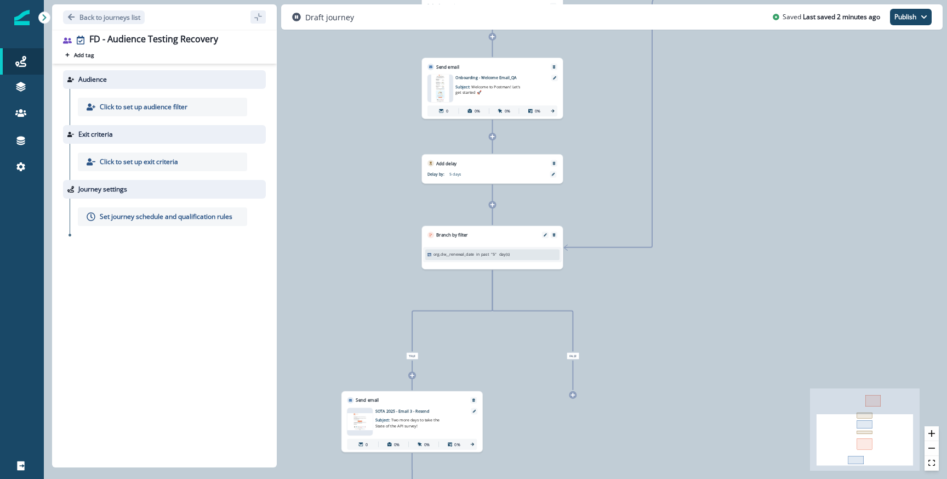
click at [439, 405] on div "Email asset changed, journey reports will be subject to change This asset has o…" at bounding box center [411, 427] width 141 height 48
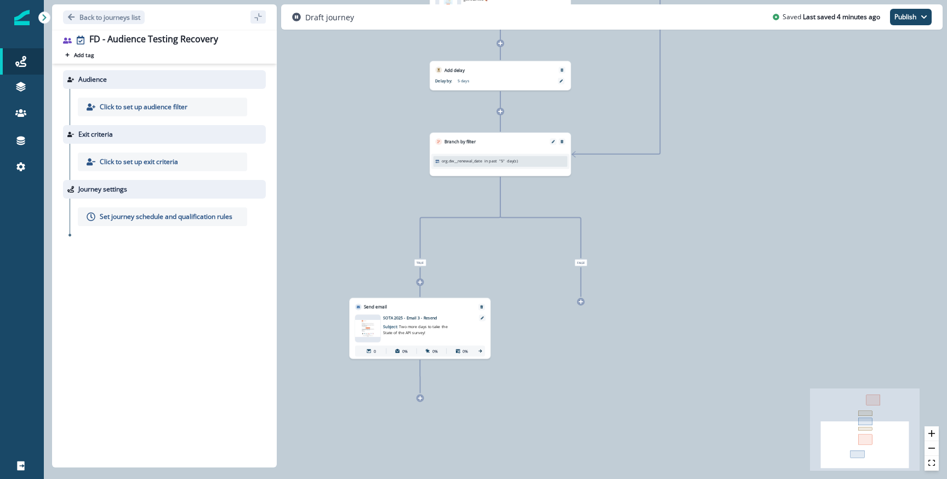
click at [422, 402] on div "0 user has entered the journey Branch by filter org.dw__renewal_date in past " …" at bounding box center [495, 239] width 903 height 479
click at [420, 398] on icon at bounding box center [420, 398] width 4 height 4
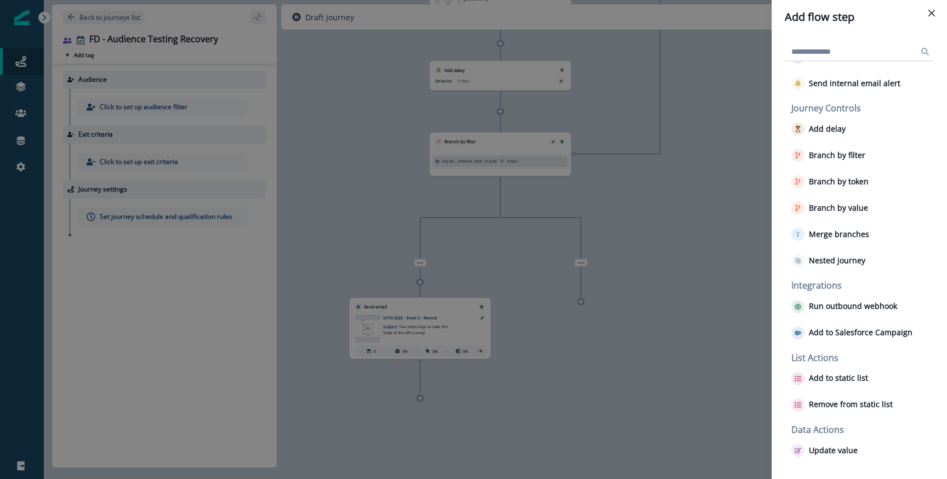
scroll to position [44, 0]
click at [812, 264] on p "Nested journey" at bounding box center [837, 259] width 56 height 9
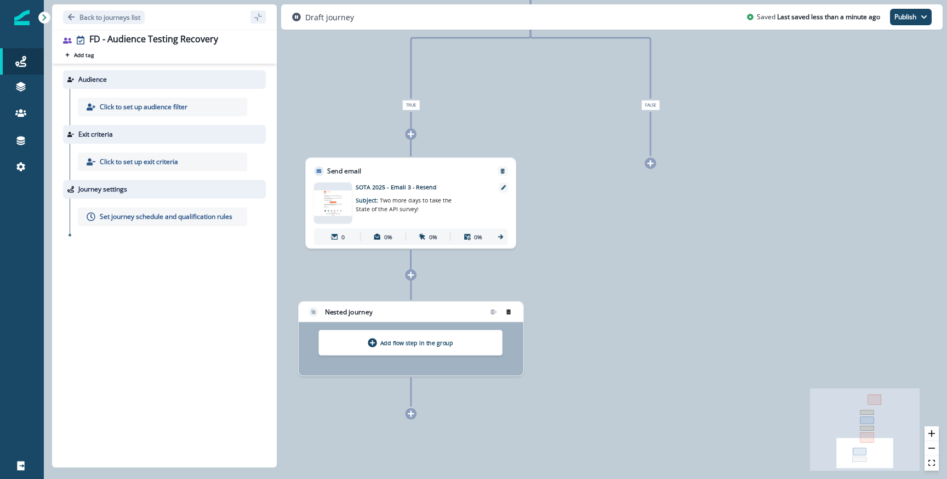
click at [509, 314] on icon "remove-group" at bounding box center [508, 311] width 4 height 5
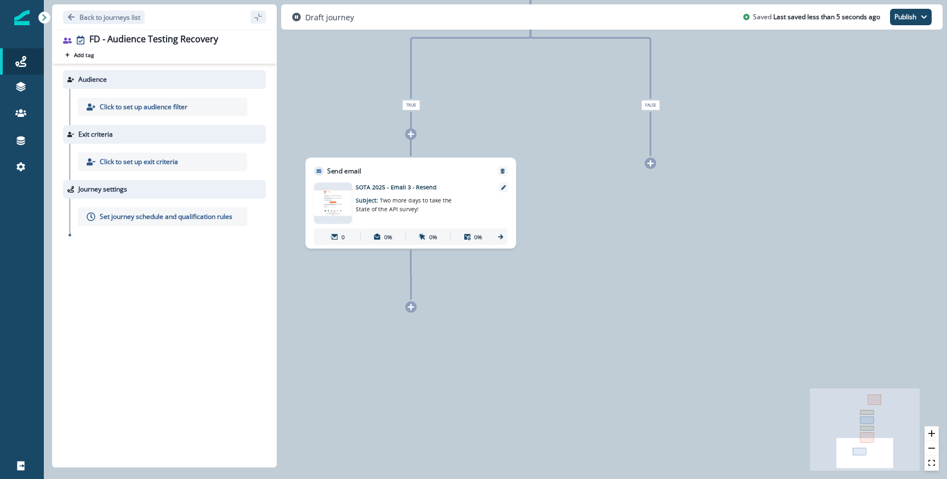
click at [513, 297] on div "0 user has entered the journey Branch by filter org.dw__renewal_date in past " …" at bounding box center [495, 239] width 903 height 479
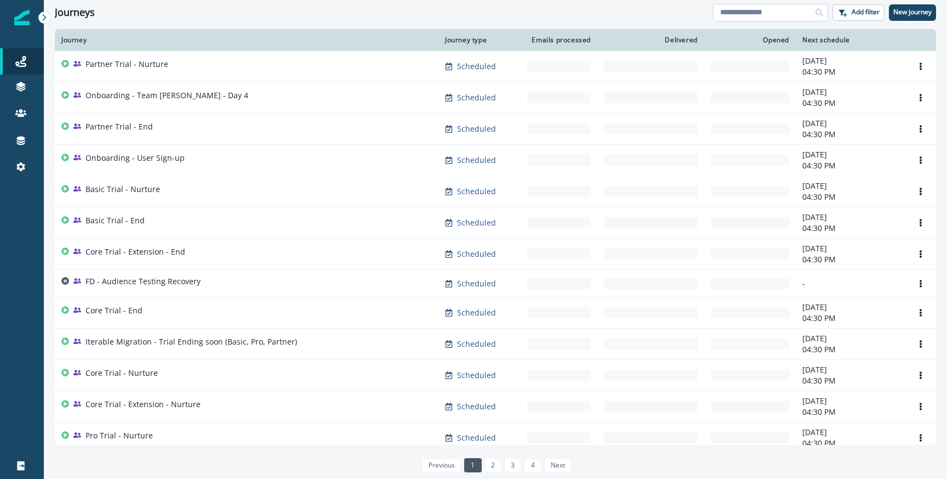
click at [728, 5] on input at bounding box center [770, 13] width 115 height 18
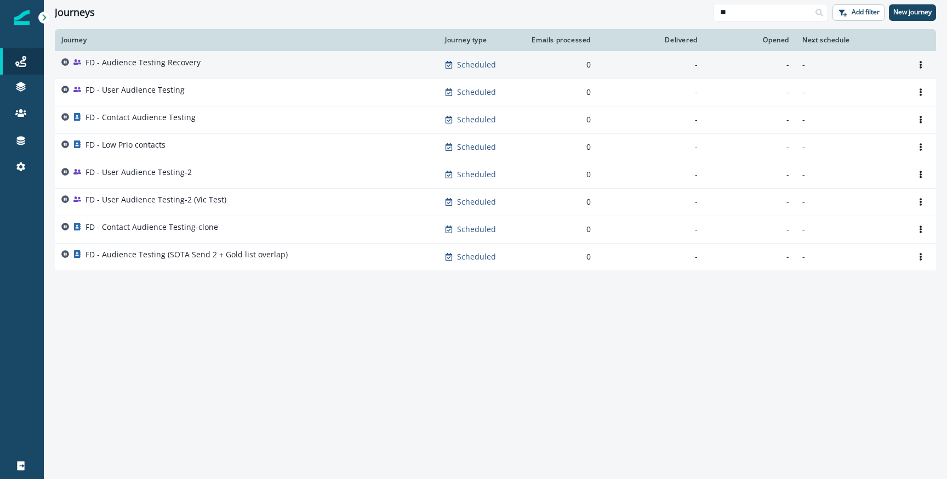
type input "**"
click at [180, 66] on p "FD - Audience Testing Recovery" at bounding box center [143, 62] width 115 height 11
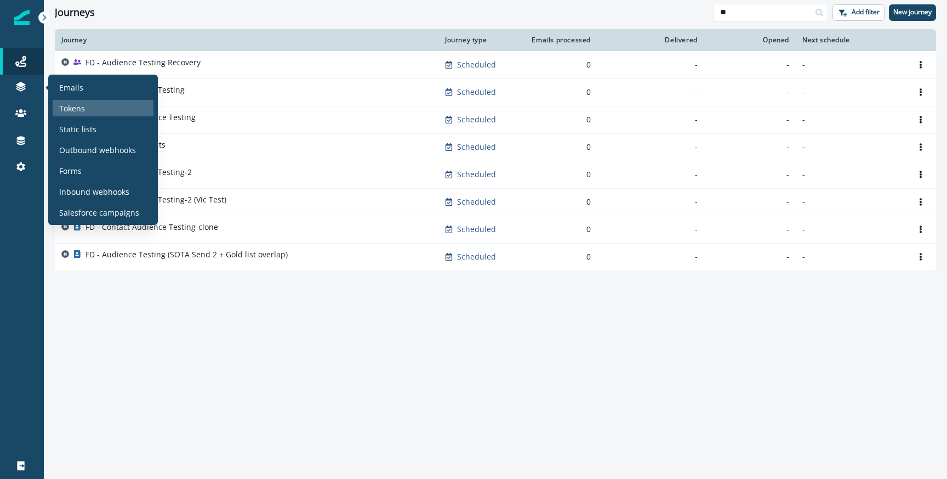
click at [68, 109] on p "Tokens" at bounding box center [72, 109] width 26 height 12
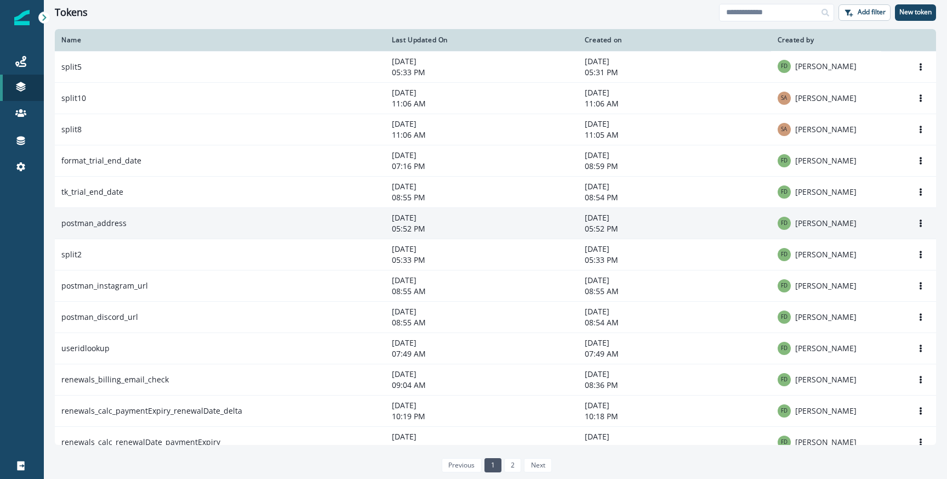
click at [213, 228] on td "postman_address" at bounding box center [220, 222] width 331 height 31
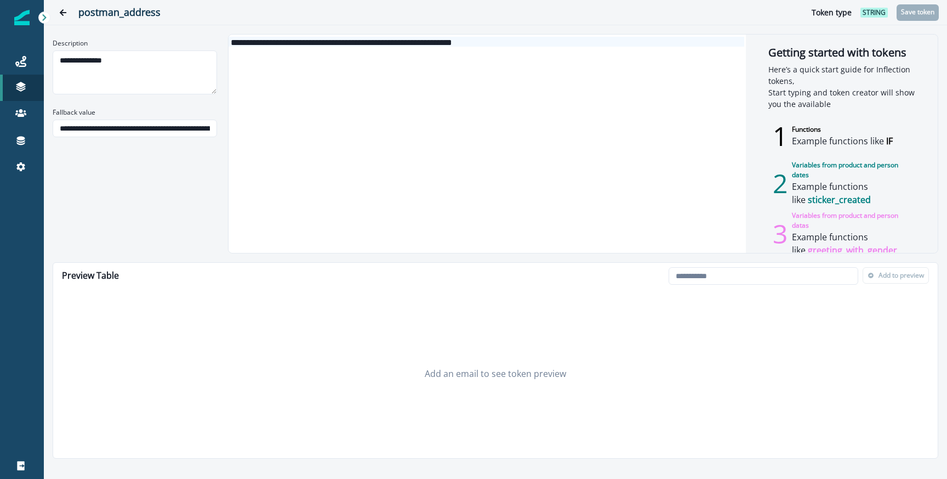
click at [287, 43] on div "**********" at bounding box center [487, 42] width 516 height 10
drag, startPoint x: 236, startPoint y: 42, endPoint x: 514, endPoint y: 39, distance: 277.9
click at [514, 39] on div "**********" at bounding box center [487, 42] width 516 height 10
copy div "**********"
click at [375, 132] on div "**********" at bounding box center [487, 144] width 516 height 218
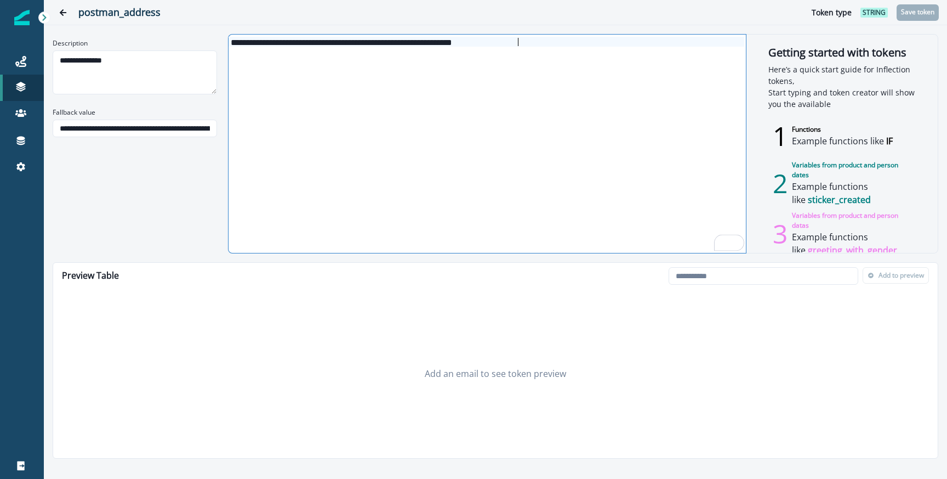
click at [65, 23] on div "postman_address Token type string Save token" at bounding box center [495, 12] width 903 height 25
click at [62, 15] on icon "Go back" at bounding box center [63, 13] width 8 height 8
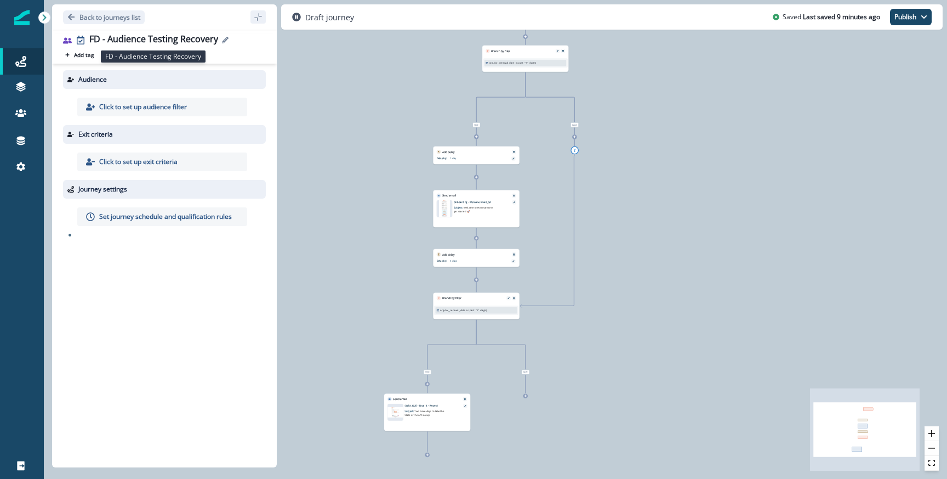
click at [149, 38] on div "FD - Audience Testing Recovery" at bounding box center [153, 40] width 129 height 12
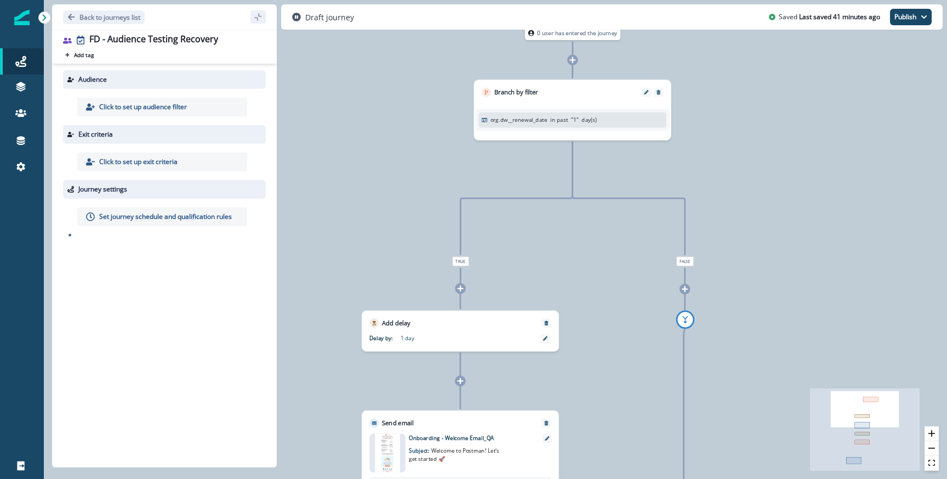
click at [662, 88] on div at bounding box center [652, 92] width 21 height 9
click at [660, 90] on icon "Remove" at bounding box center [658, 91] width 5 height 5
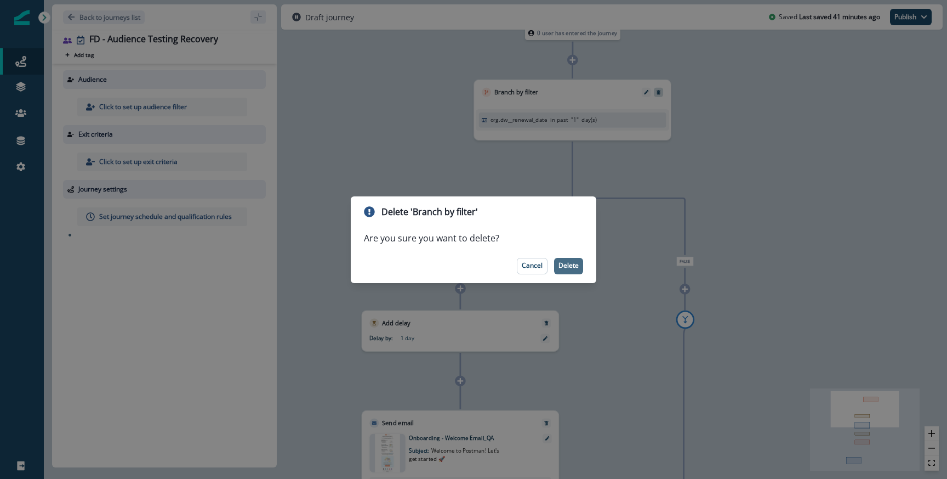
click at [578, 259] on button "Delete" at bounding box center [568, 266] width 29 height 16
